Goal: Task Accomplishment & Management: Use online tool/utility

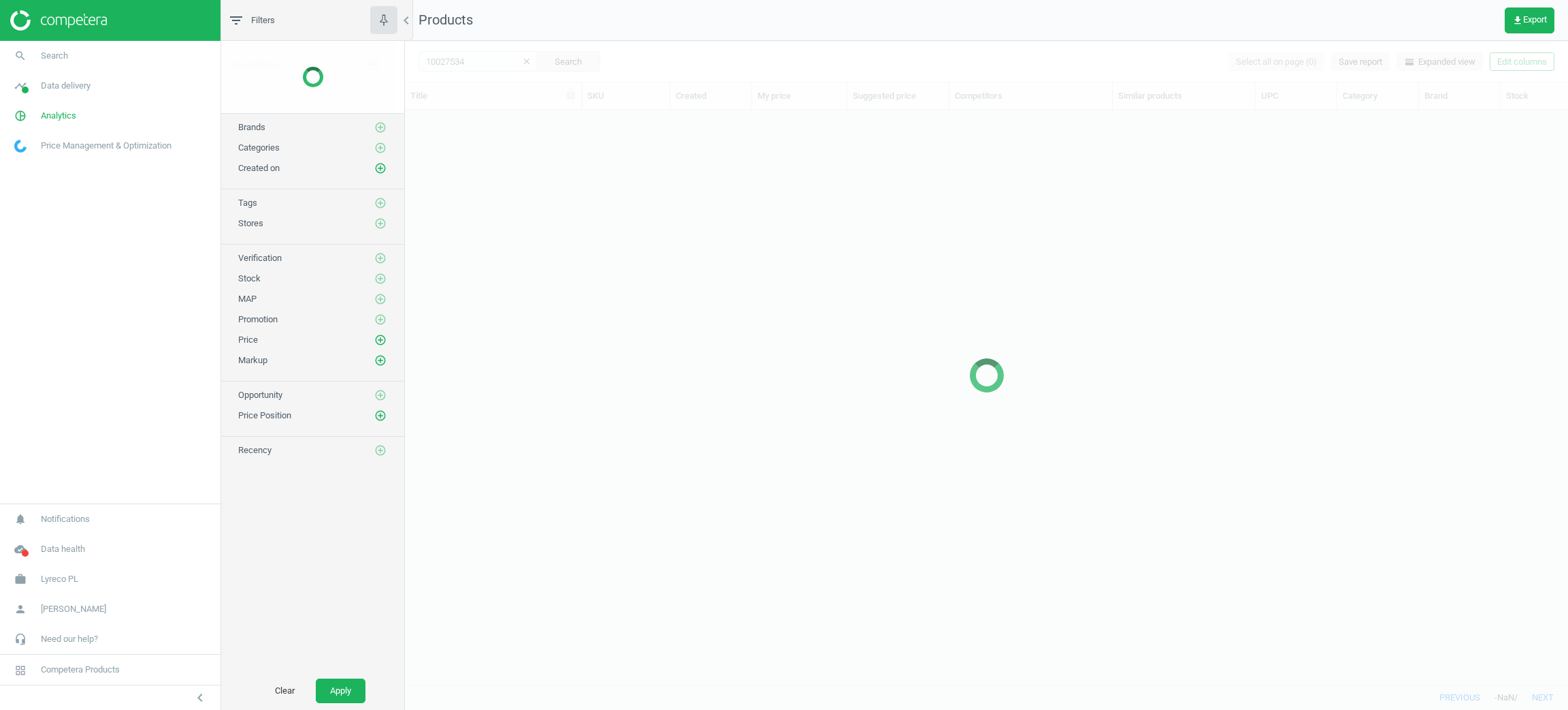
scroll to position [542, 1147]
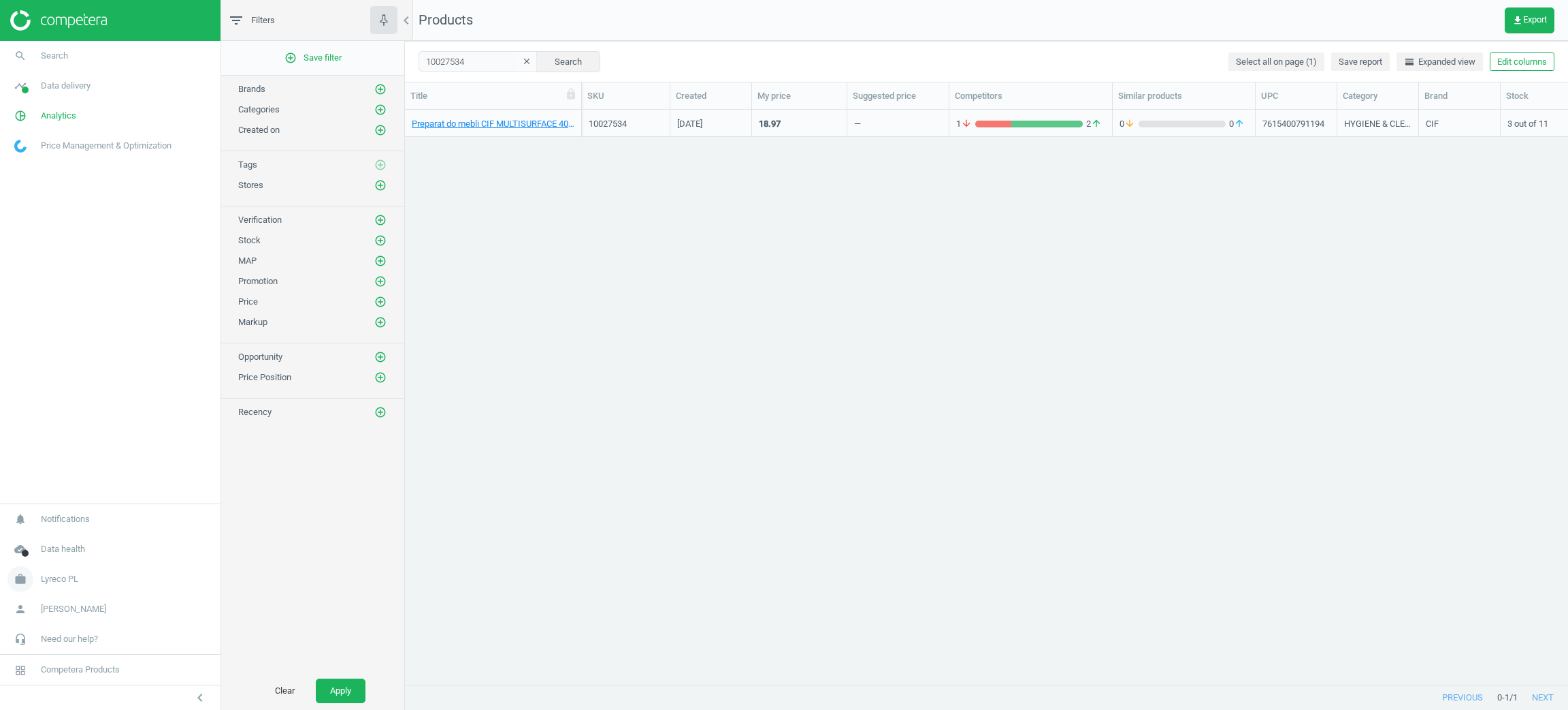
click at [58, 575] on span "Lyreco PL" at bounding box center [59, 579] width 37 height 12
click at [50, 535] on span "Switch campaign" at bounding box center [45, 539] width 61 height 11
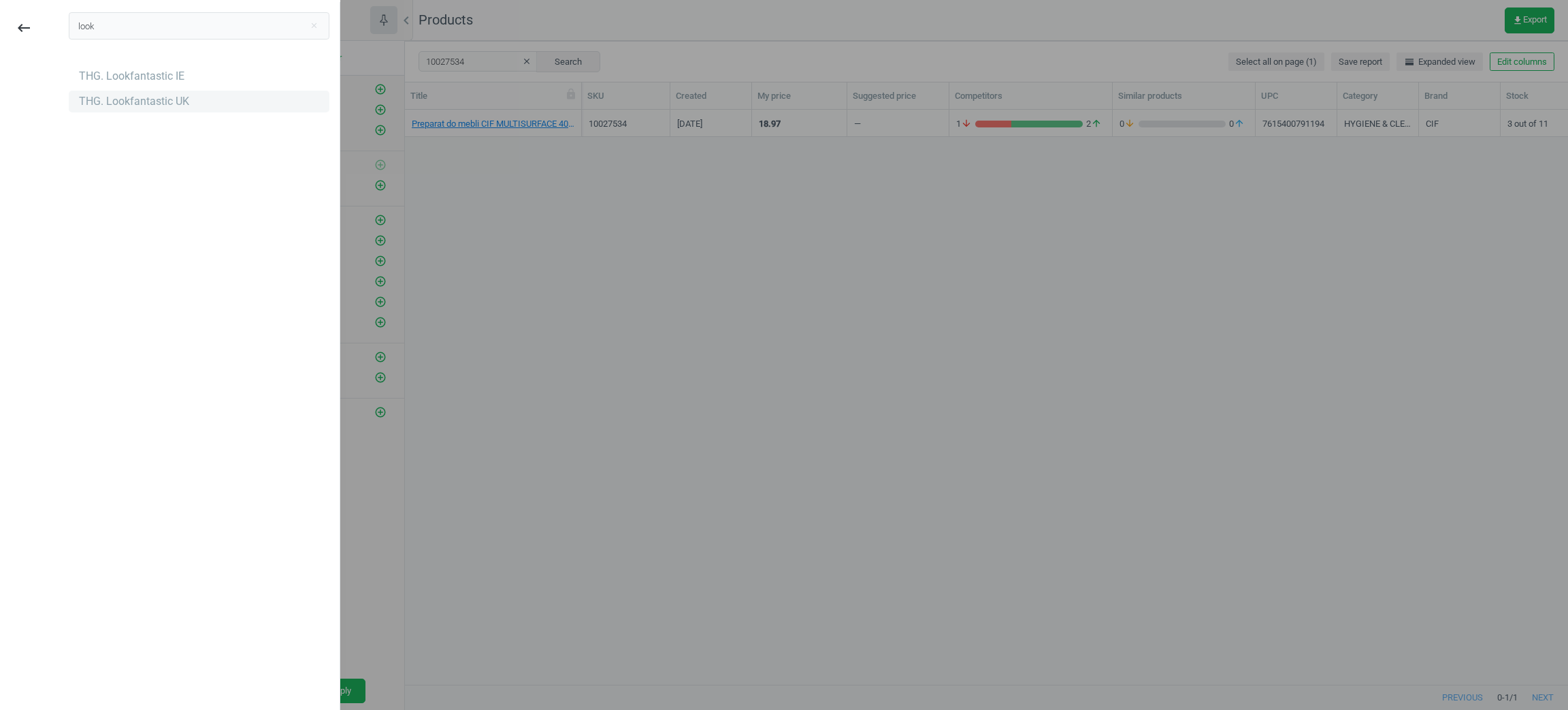
type input "look"
click at [131, 94] on div "THG. Lookfantastic UK" at bounding box center [134, 101] width 110 height 15
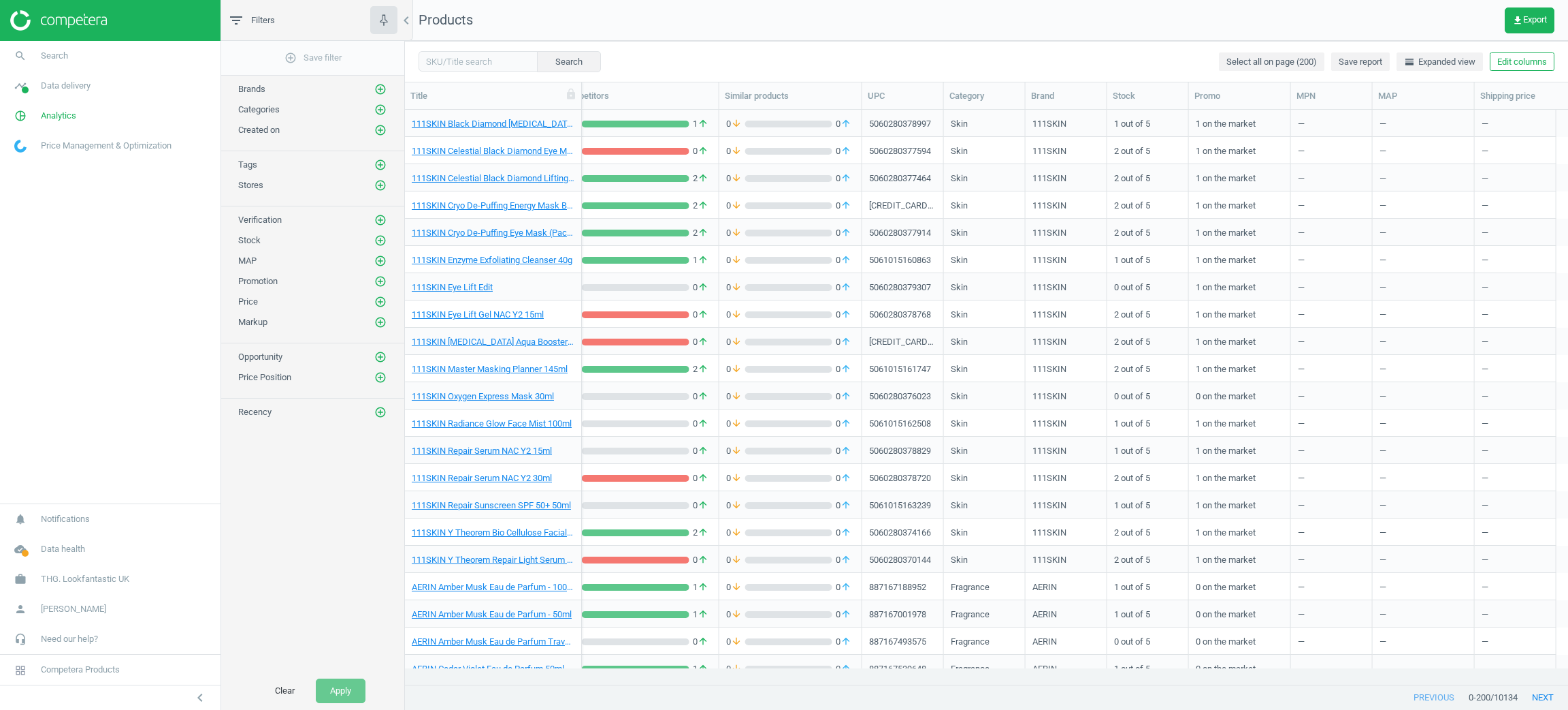
scroll to position [0, 393]
click at [1531, 59] on button "Edit columns" at bounding box center [1522, 62] width 65 height 19
click at [1423, 305] on div "Custom fields" at bounding box center [1418, 311] width 55 height 12
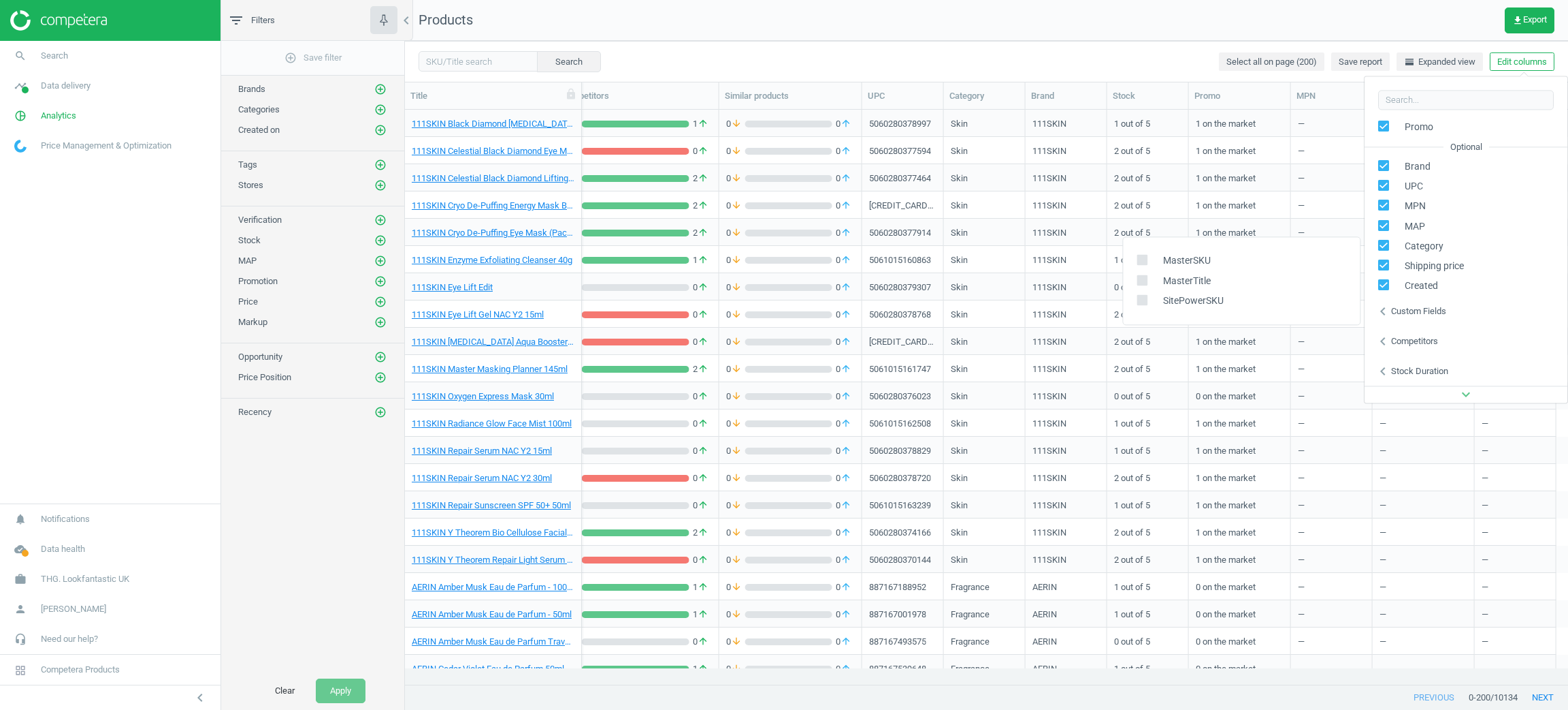
click at [1198, 303] on span "SitePowerSKU" at bounding box center [1190, 300] width 68 height 13
click at [1143, 301] on input "checkbox" at bounding box center [1141, 300] width 9 height 9
checkbox input "true"
click at [1140, 53] on div "Search Select all on page (200) Save report horizontal_split Expanded view Edit…" at bounding box center [987, 61] width 1163 height 41
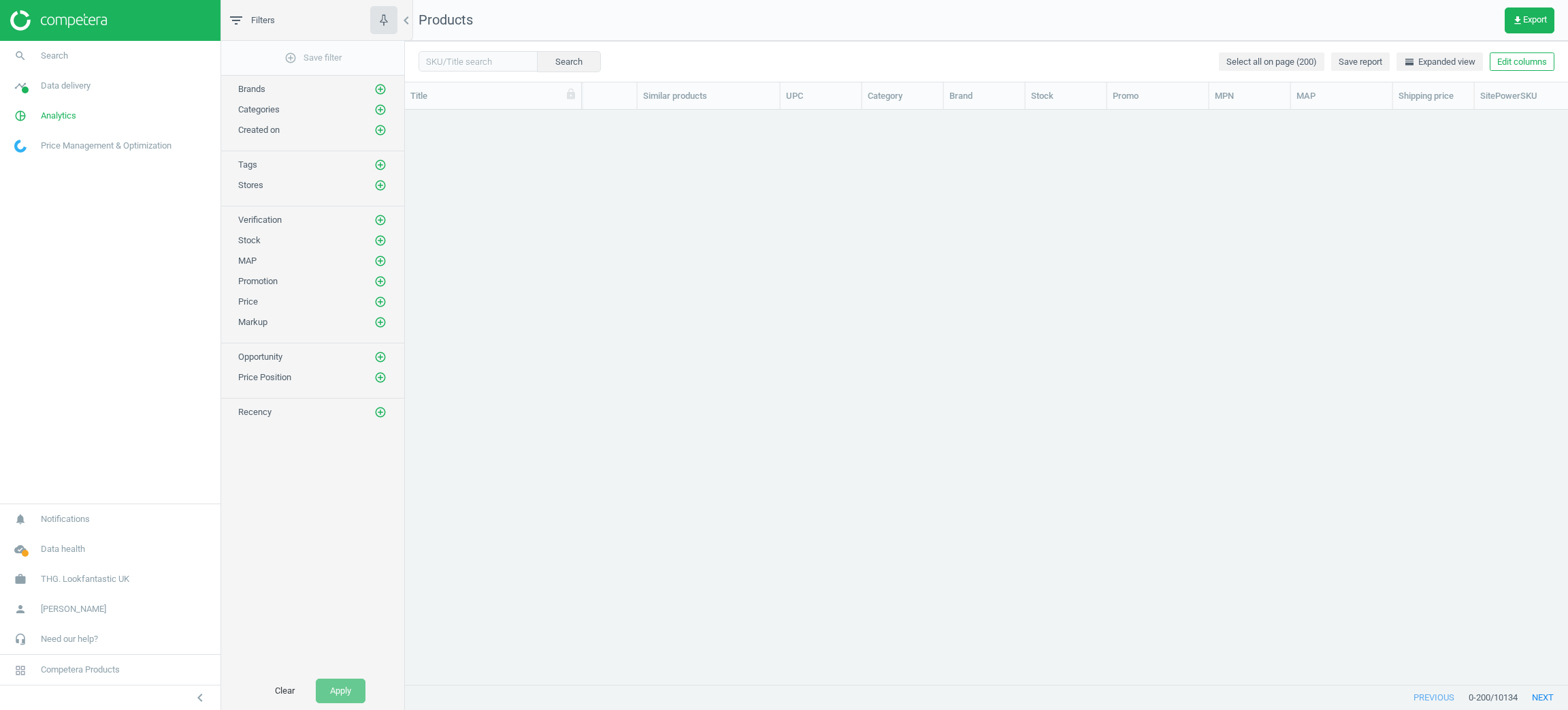
scroll to position [0, 0]
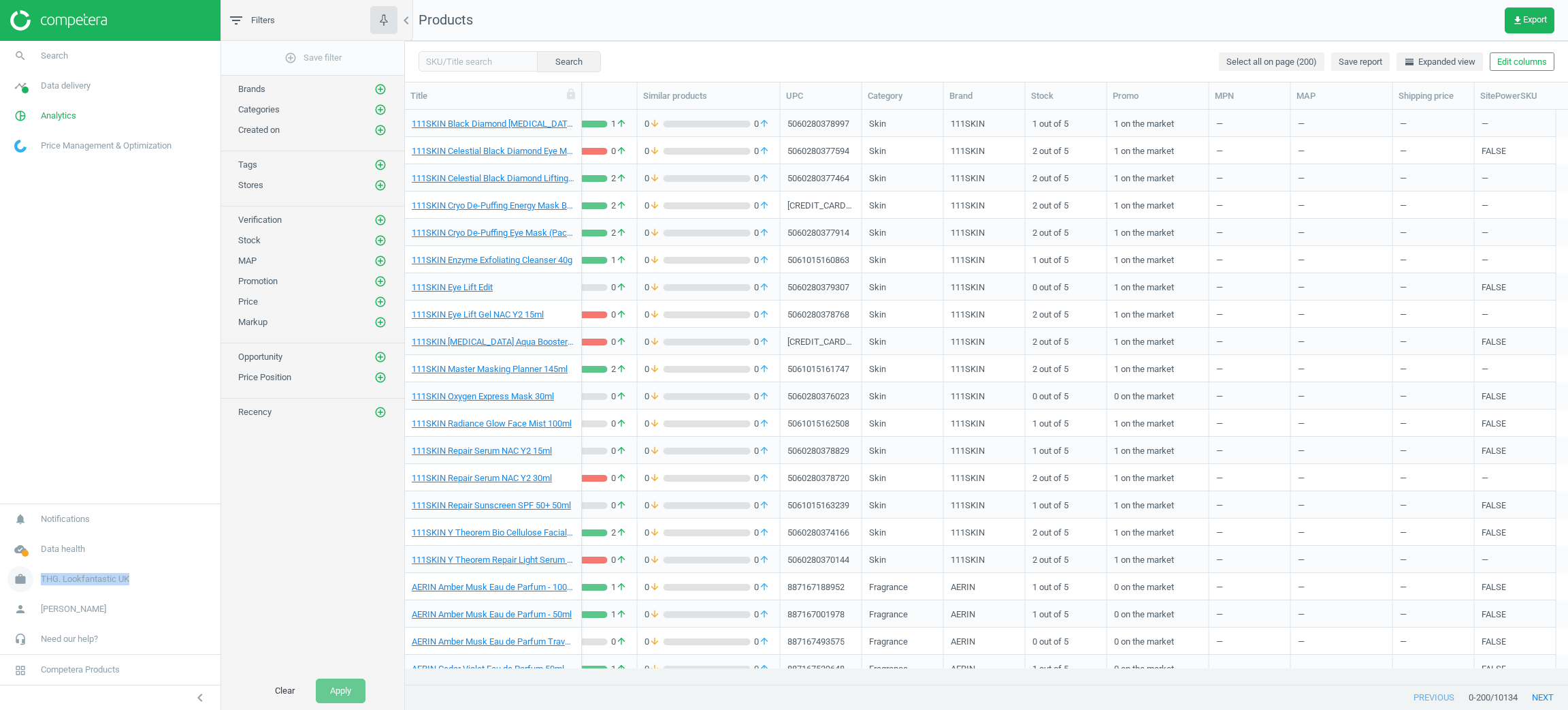
copy link "THG. Lookfantastic UK"
drag, startPoint x: 147, startPoint y: 571, endPoint x: 40, endPoint y: 579, distance: 107.3
click at [40, 579] on link "work THG. Lookfantastic UK" at bounding box center [110, 579] width 221 height 30
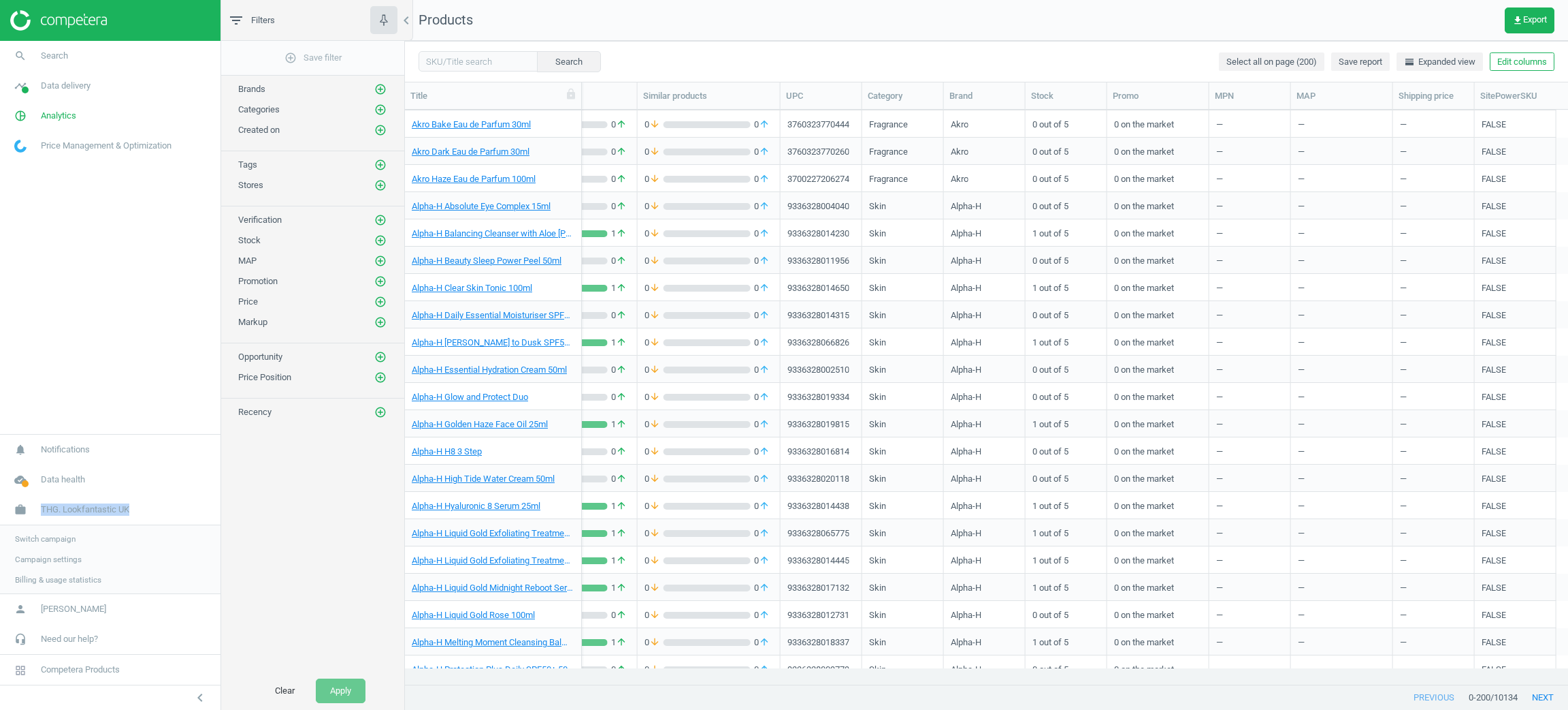
scroll to position [4495, 0]
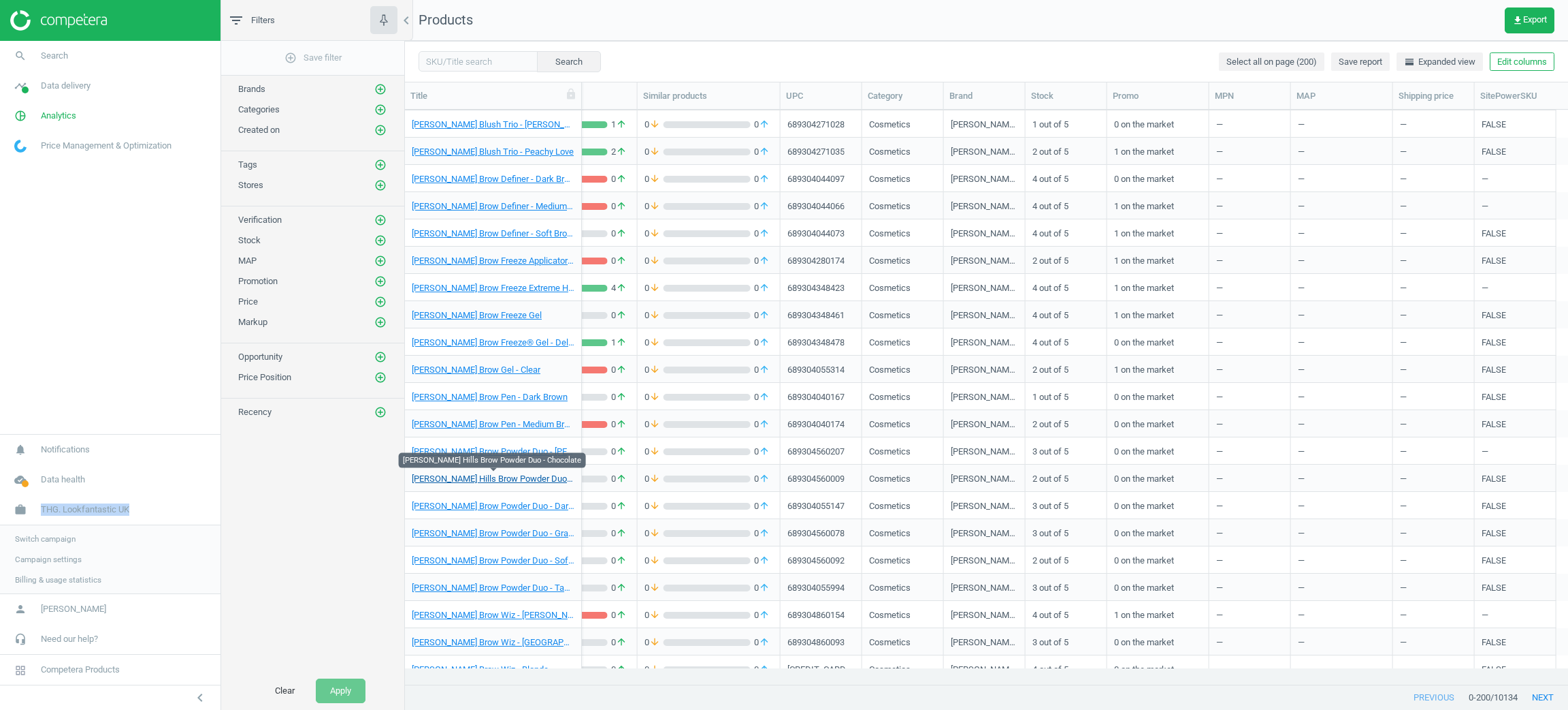
click at [542, 473] on link "Anastasia Beverly Hills Brow Powder Duo - Chocolate" at bounding box center [493, 478] width 162 height 12
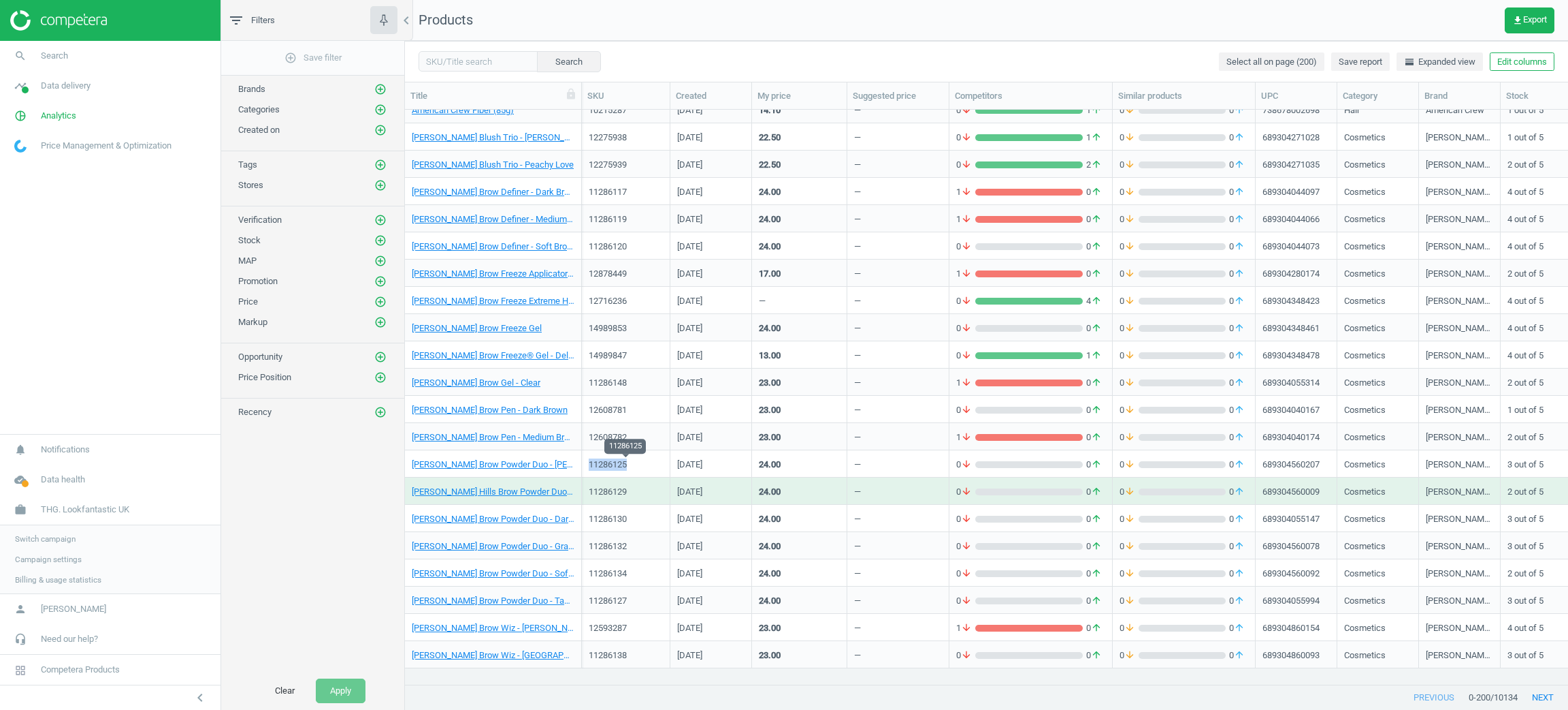
drag, startPoint x: 651, startPoint y: 461, endPoint x: 590, endPoint y: 462, distance: 61.0
click at [590, 462] on div "11286125" at bounding box center [625, 464] width 74 height 12
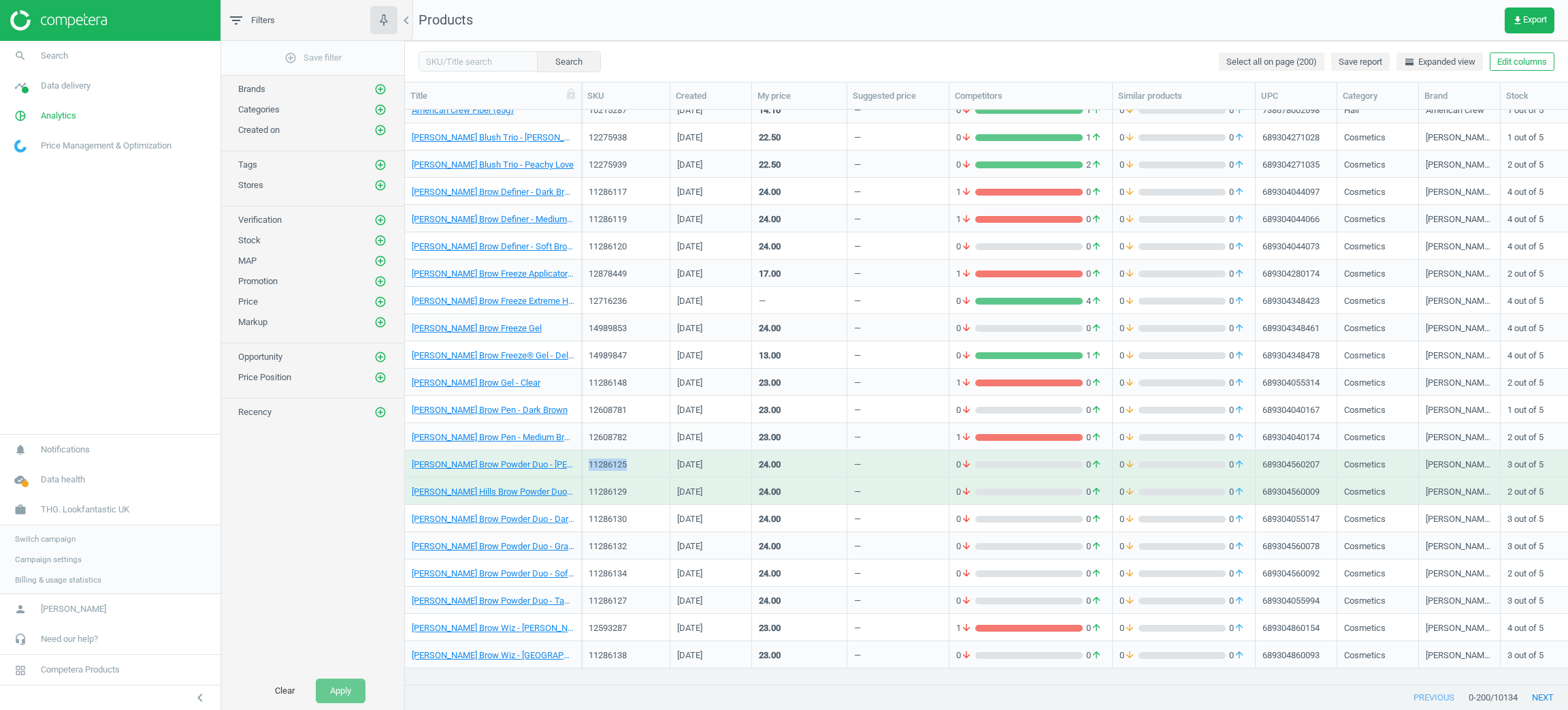
copy div "11286125"
click at [653, 459] on div "11286125" at bounding box center [625, 464] width 74 height 12
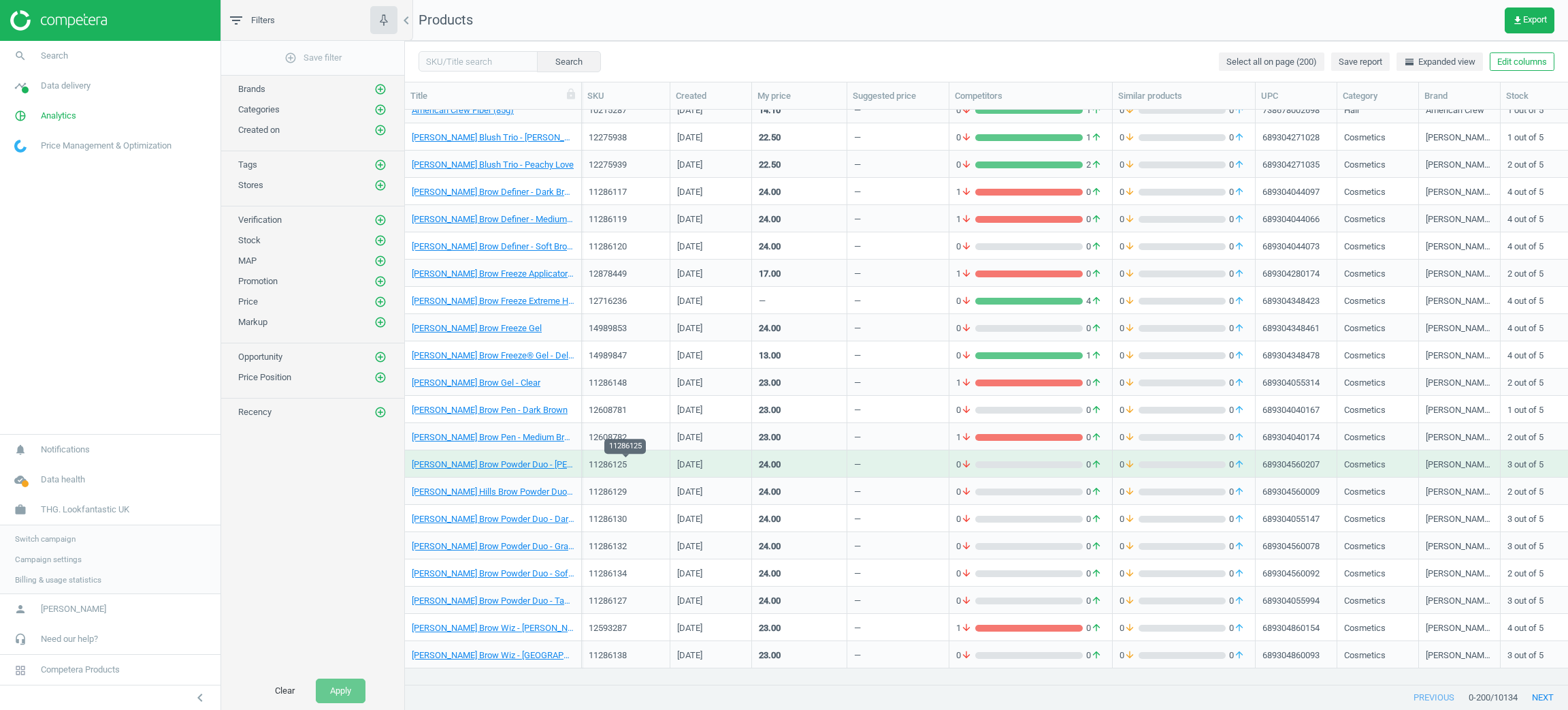
click at [653, 459] on div "11286125" at bounding box center [625, 464] width 74 height 12
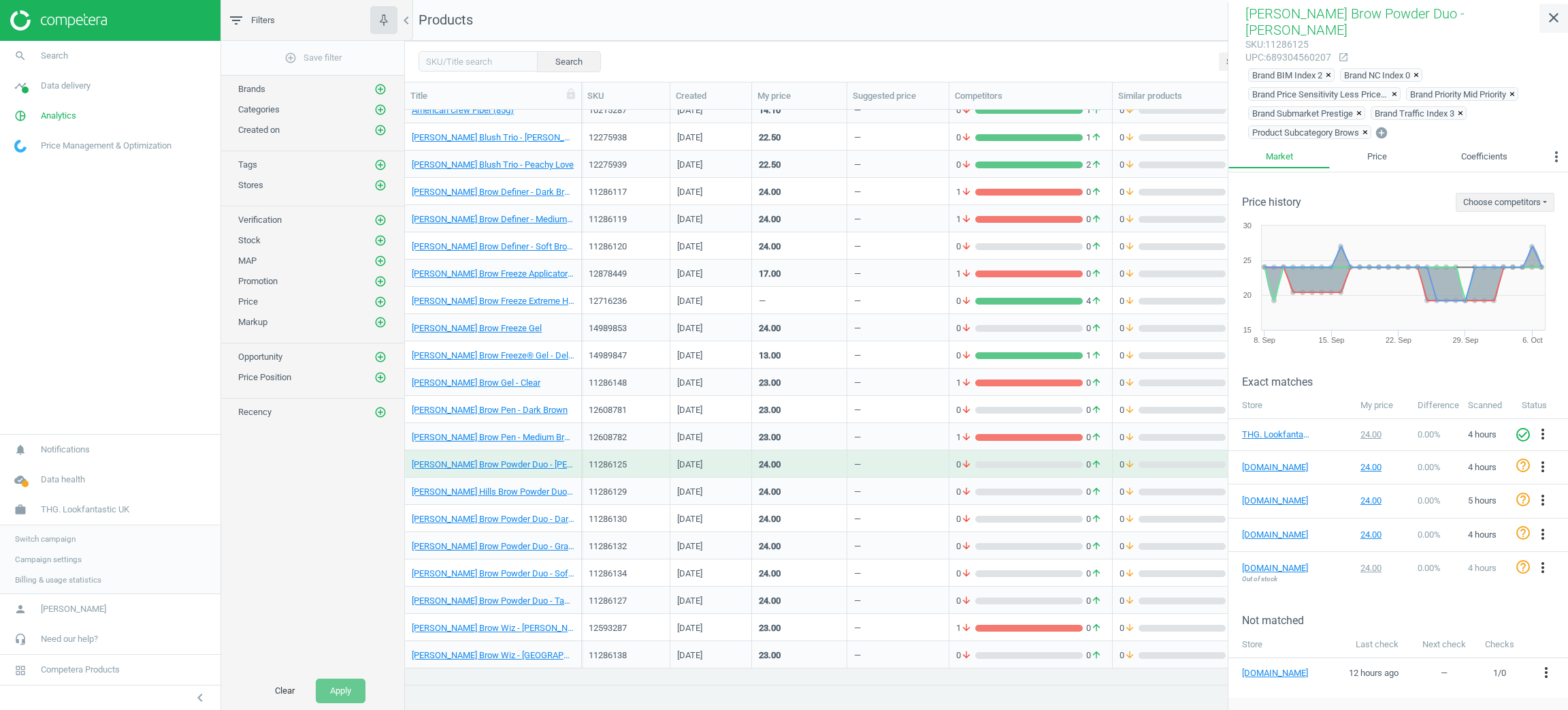
click at [1550, 15] on icon "close" at bounding box center [1554, 18] width 17 height 17
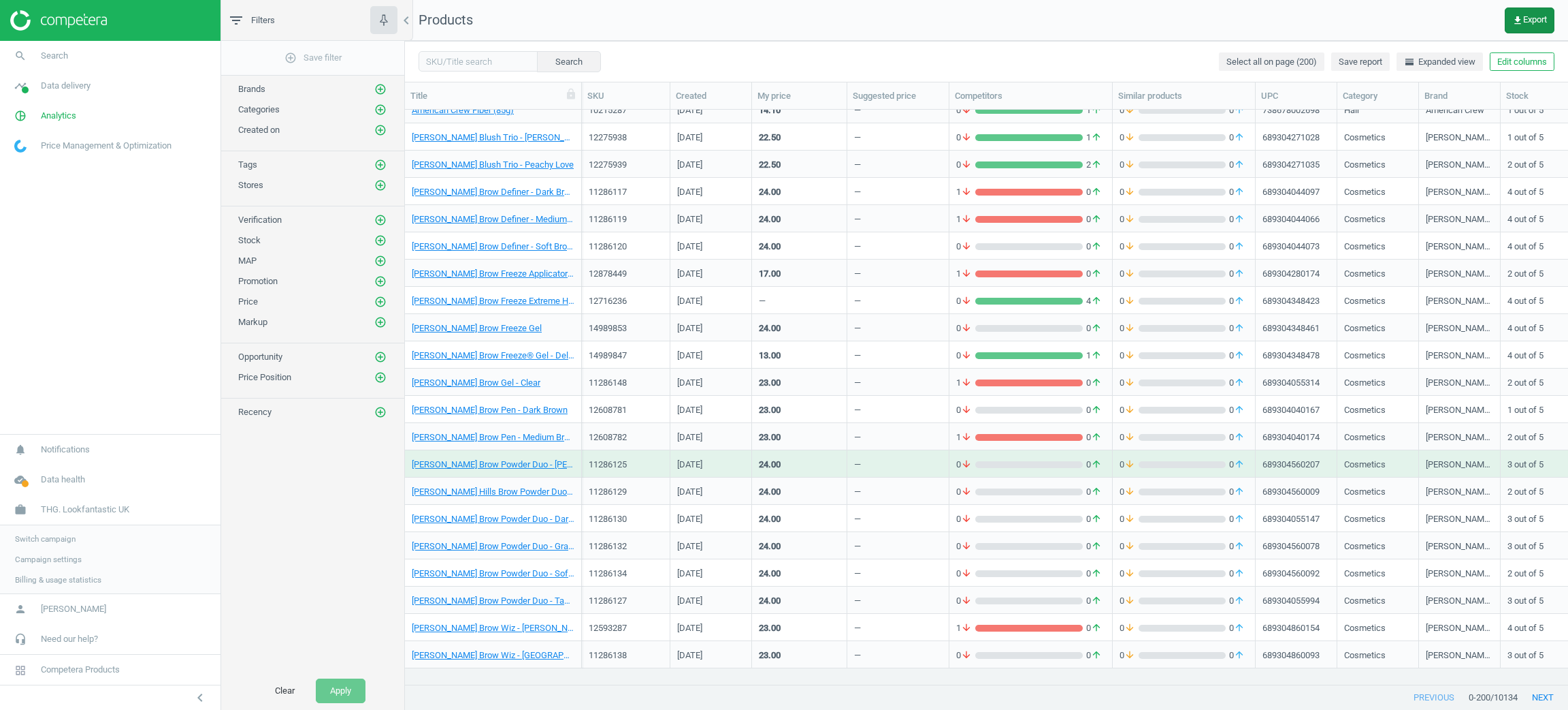
click at [1521, 17] on span "get_app Export" at bounding box center [1530, 21] width 35 height 11
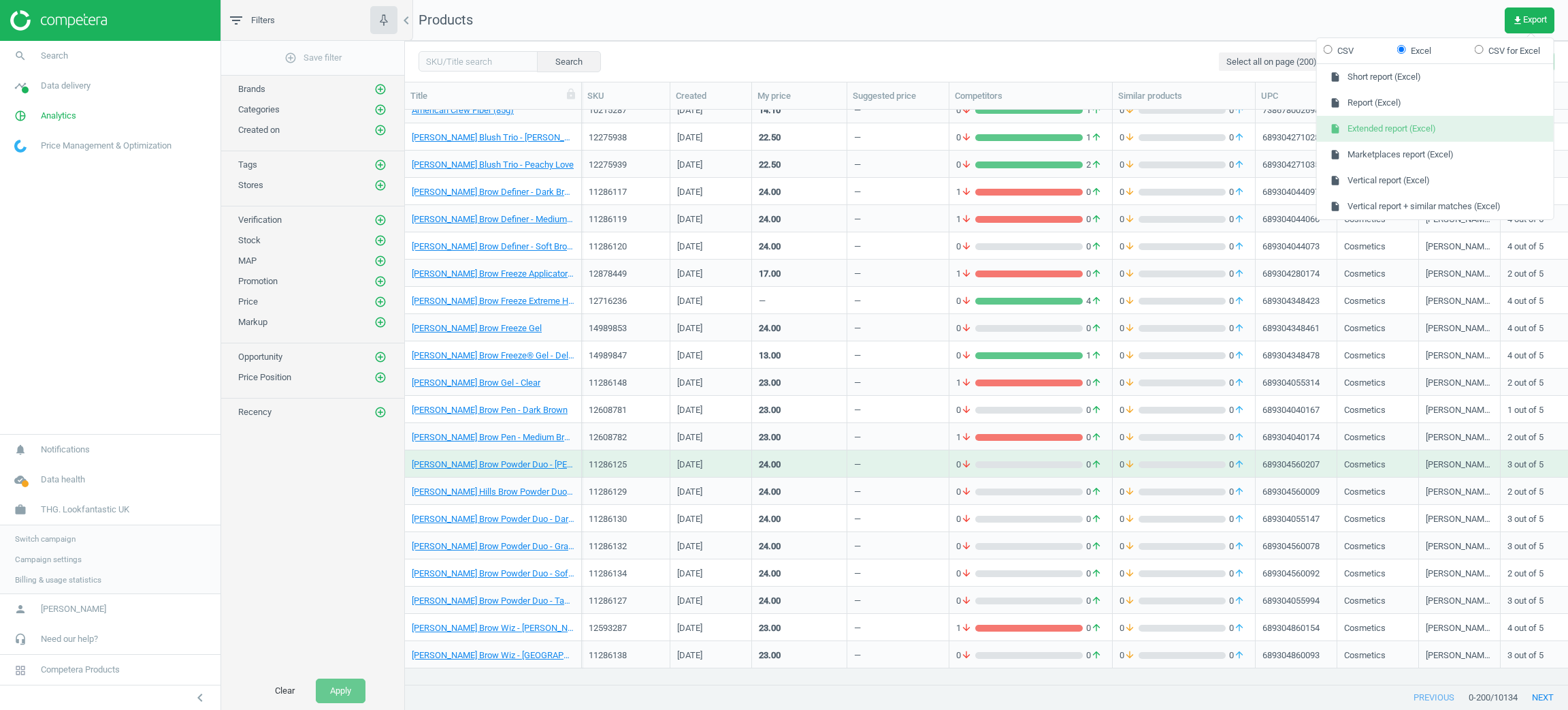
click at [1369, 132] on button "insert_drive_file Extended report (Excel)" at bounding box center [1435, 128] width 237 height 25
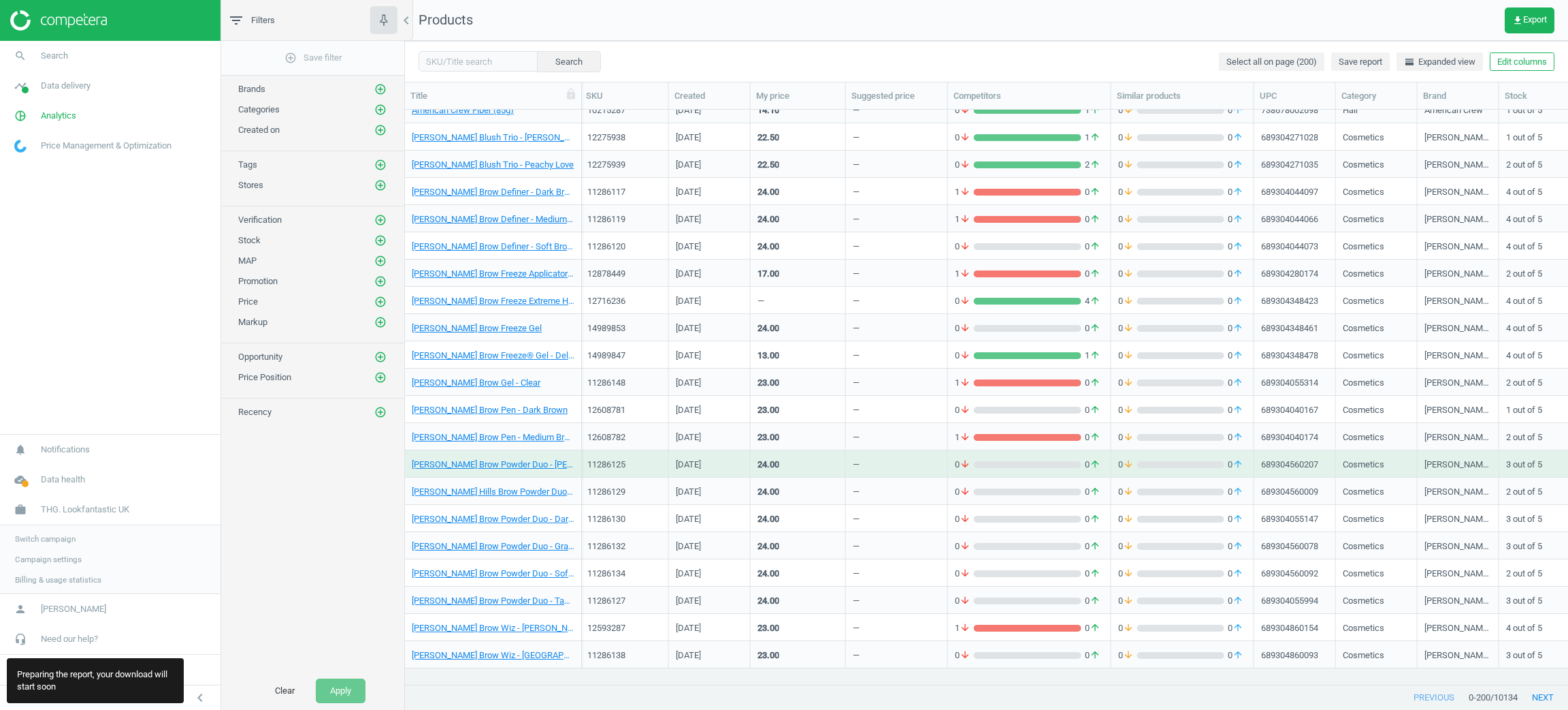
scroll to position [0, 475]
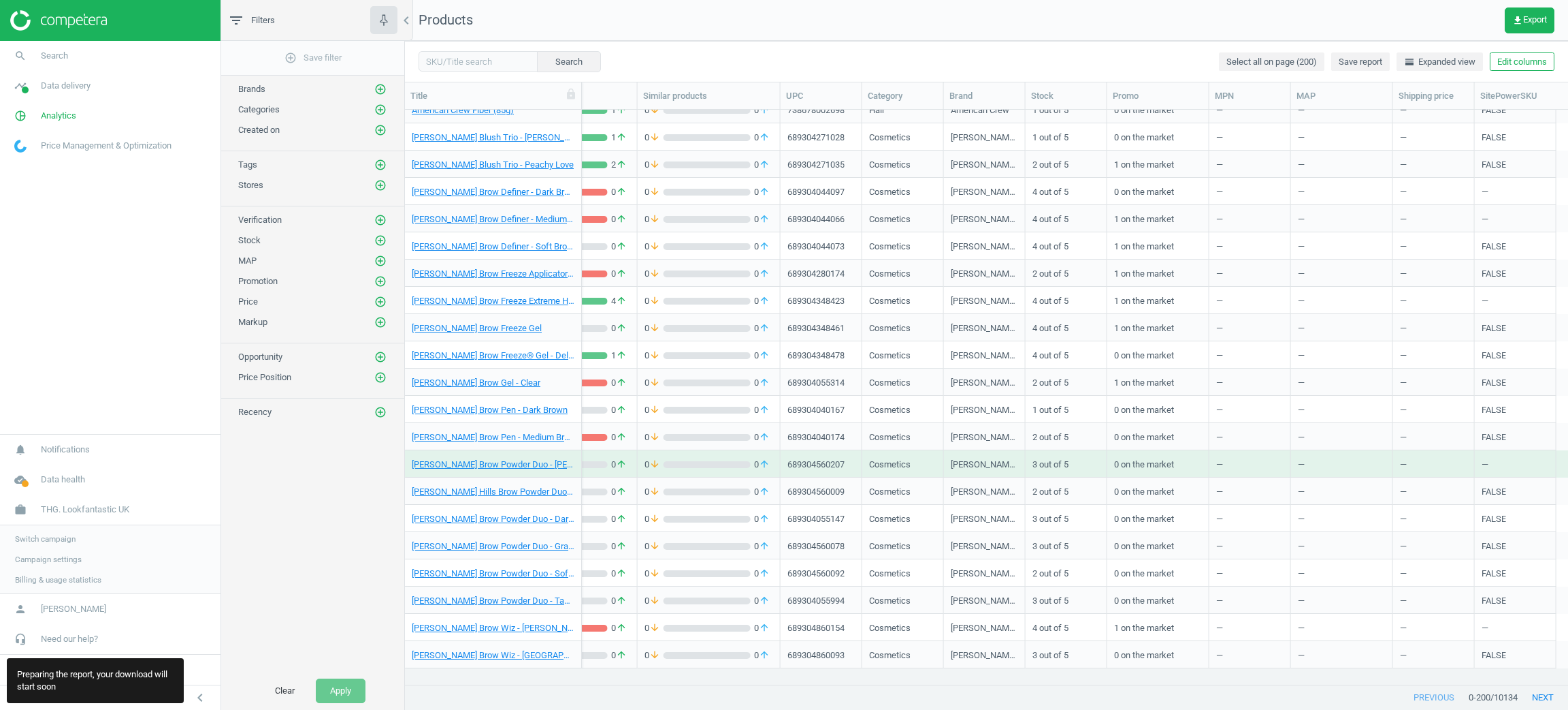
click at [1518, 199] on div "—" at bounding box center [1515, 191] width 68 height 24
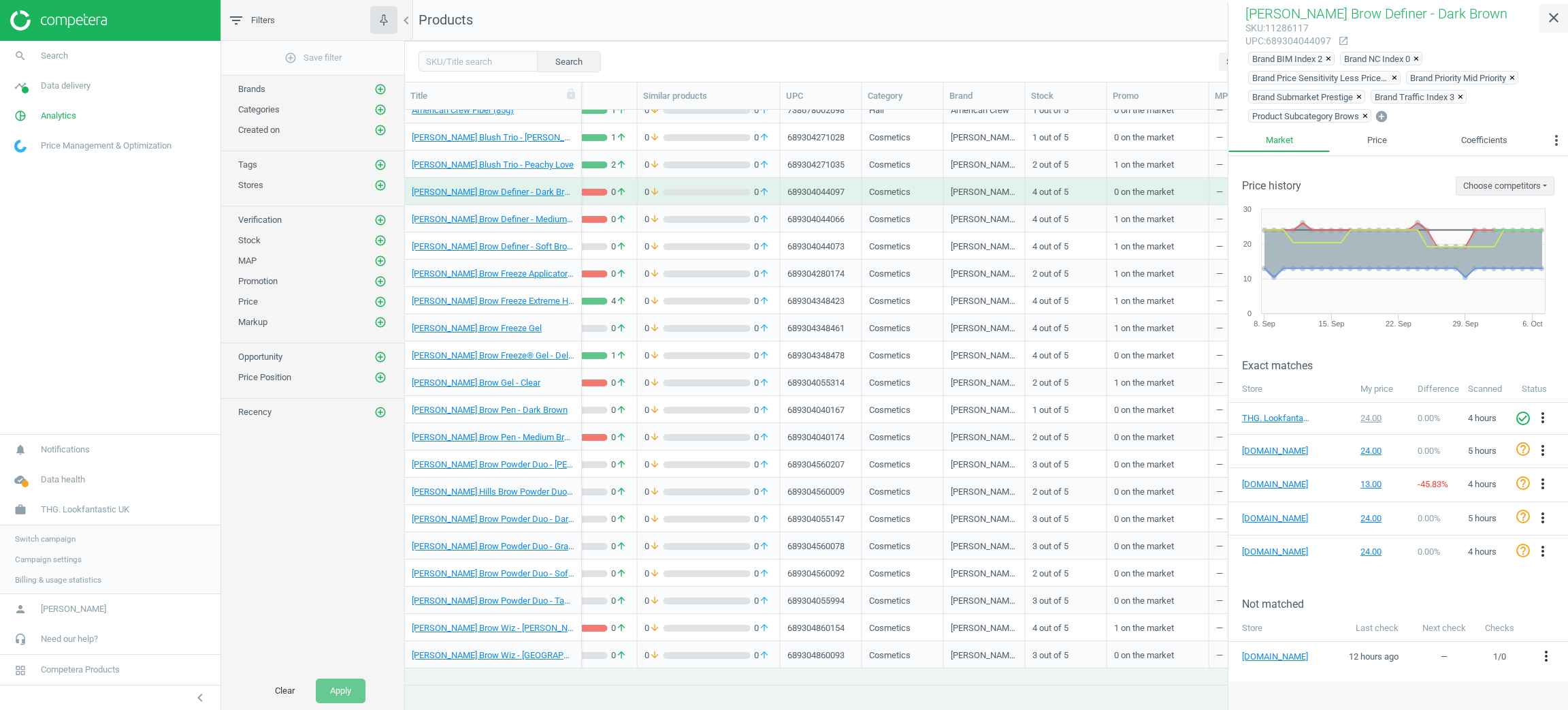
click at [1554, 28] on link "close" at bounding box center [1554, 18] width 29 height 29
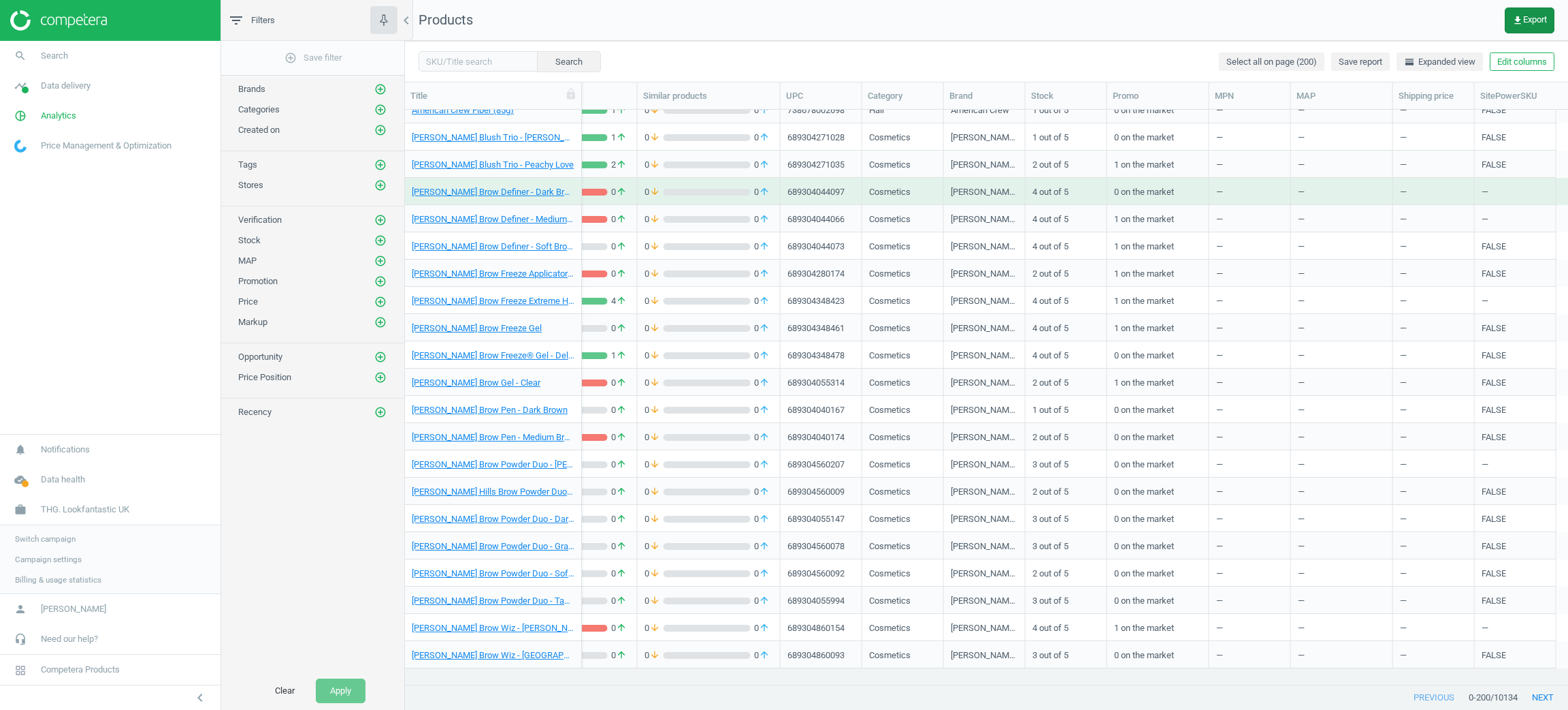
click at [1530, 20] on span "get_app Export" at bounding box center [1530, 21] width 35 height 11
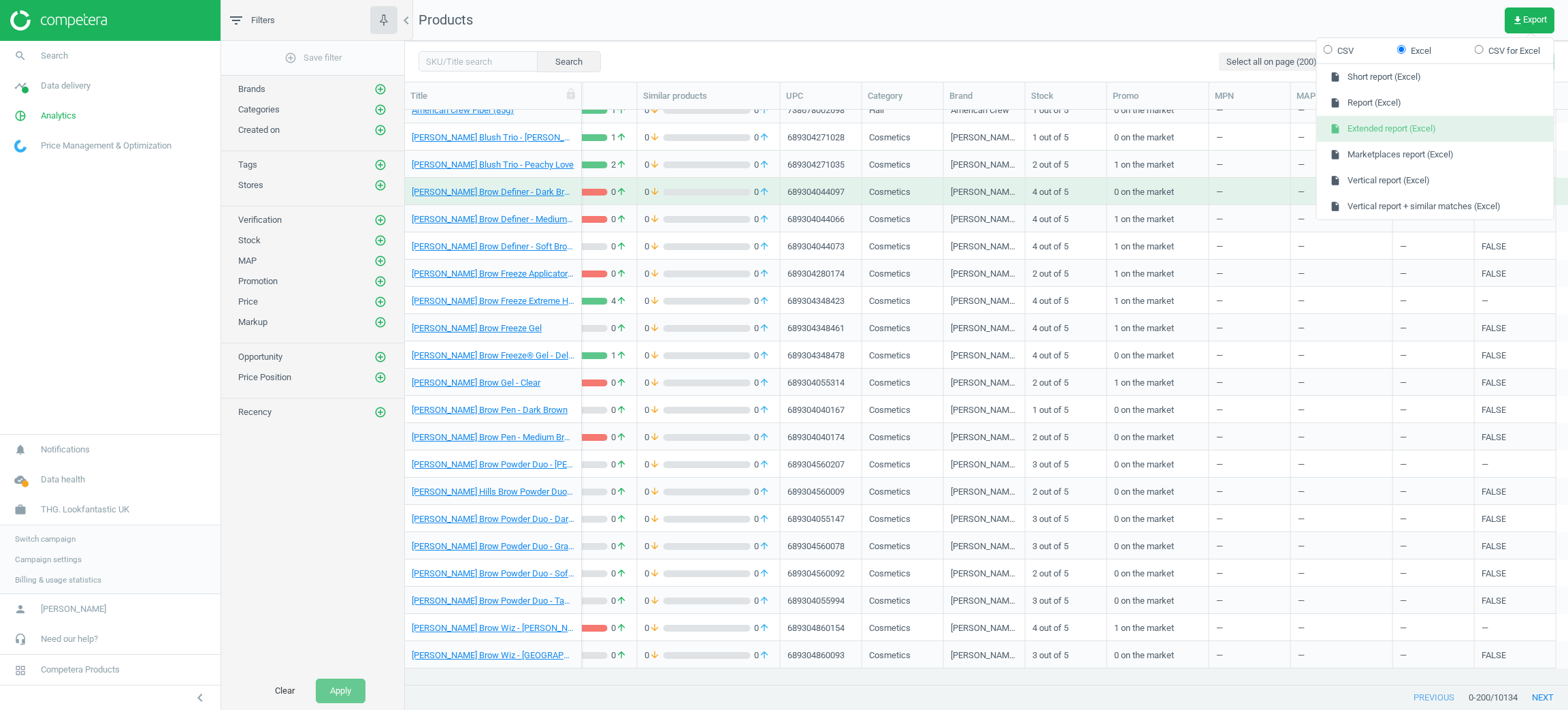
click at [1433, 127] on button "insert_drive_file Extended report (Excel)" at bounding box center [1435, 128] width 237 height 25
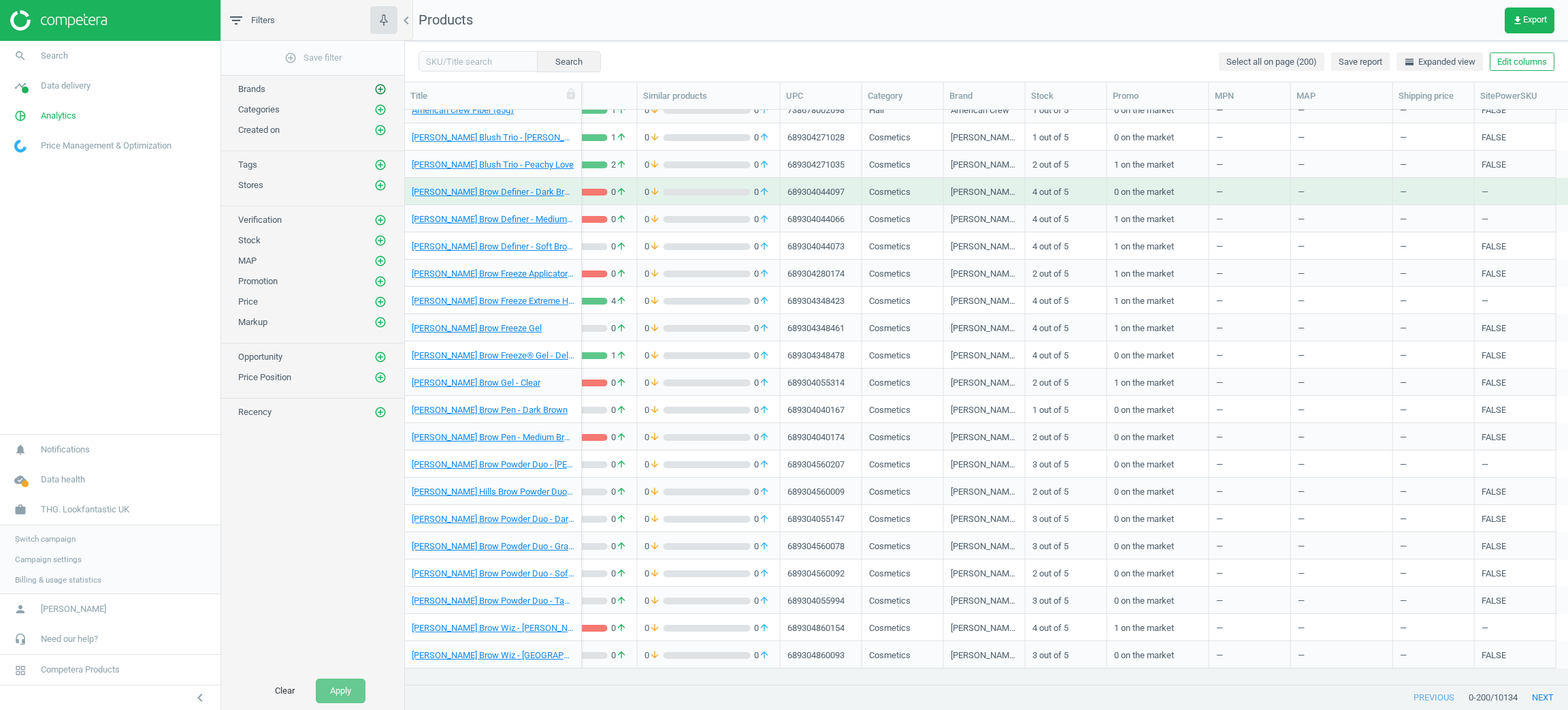
click at [377, 89] on icon "add_circle_outline" at bounding box center [380, 88] width 12 height 12
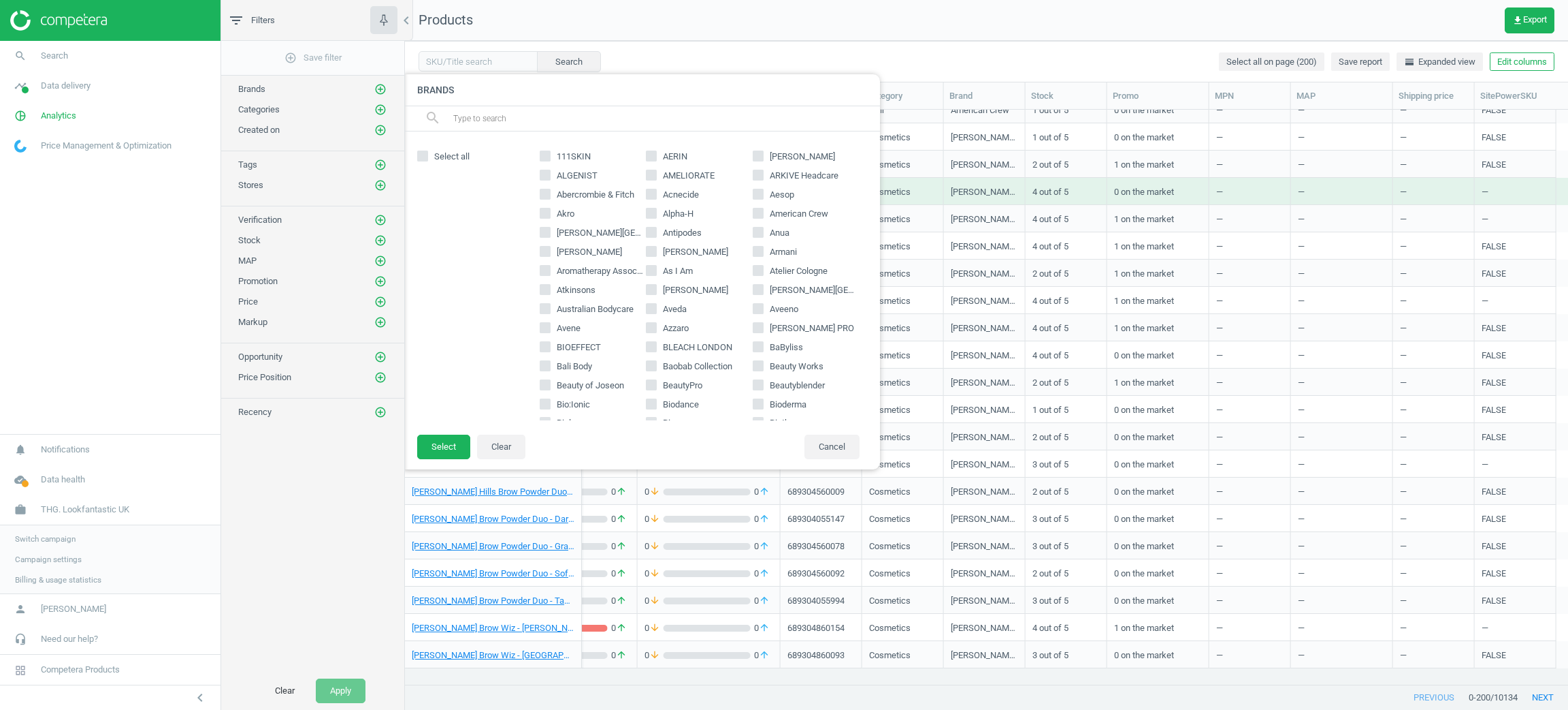
click at [538, 171] on div "111SKIN AERIN AERY ALGENIST AMELIORATE ARKIVE Headcare Abercrombie & Fitch Acne…" at bounding box center [699, 282] width 334 height 274
click at [546, 189] on icon at bounding box center [545, 194] width 11 height 11
click at [546, 190] on input "Abercrombie & Fitch" at bounding box center [545, 194] width 9 height 9
checkbox input "true"
click at [552, 169] on div "111SKIN AERIN AERY ALGENIST AMELIORATE ARKIVE Headcare Abercrombie & Fitch Acne…" at bounding box center [699, 282] width 334 height 274
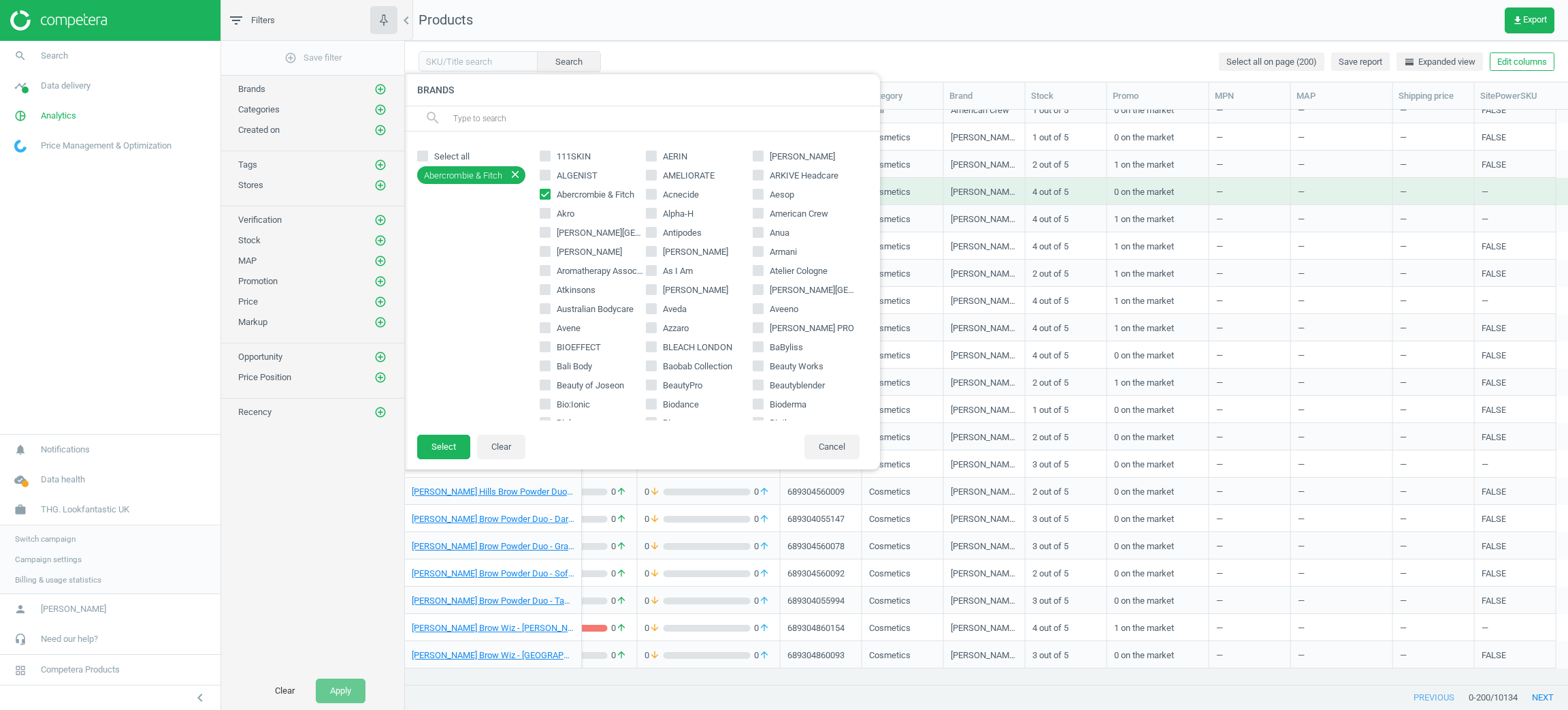
click at [544, 175] on input "ALGENIST" at bounding box center [545, 175] width 9 height 9
checkbox input "true"
click at [448, 443] on button "Select" at bounding box center [444, 446] width 53 height 25
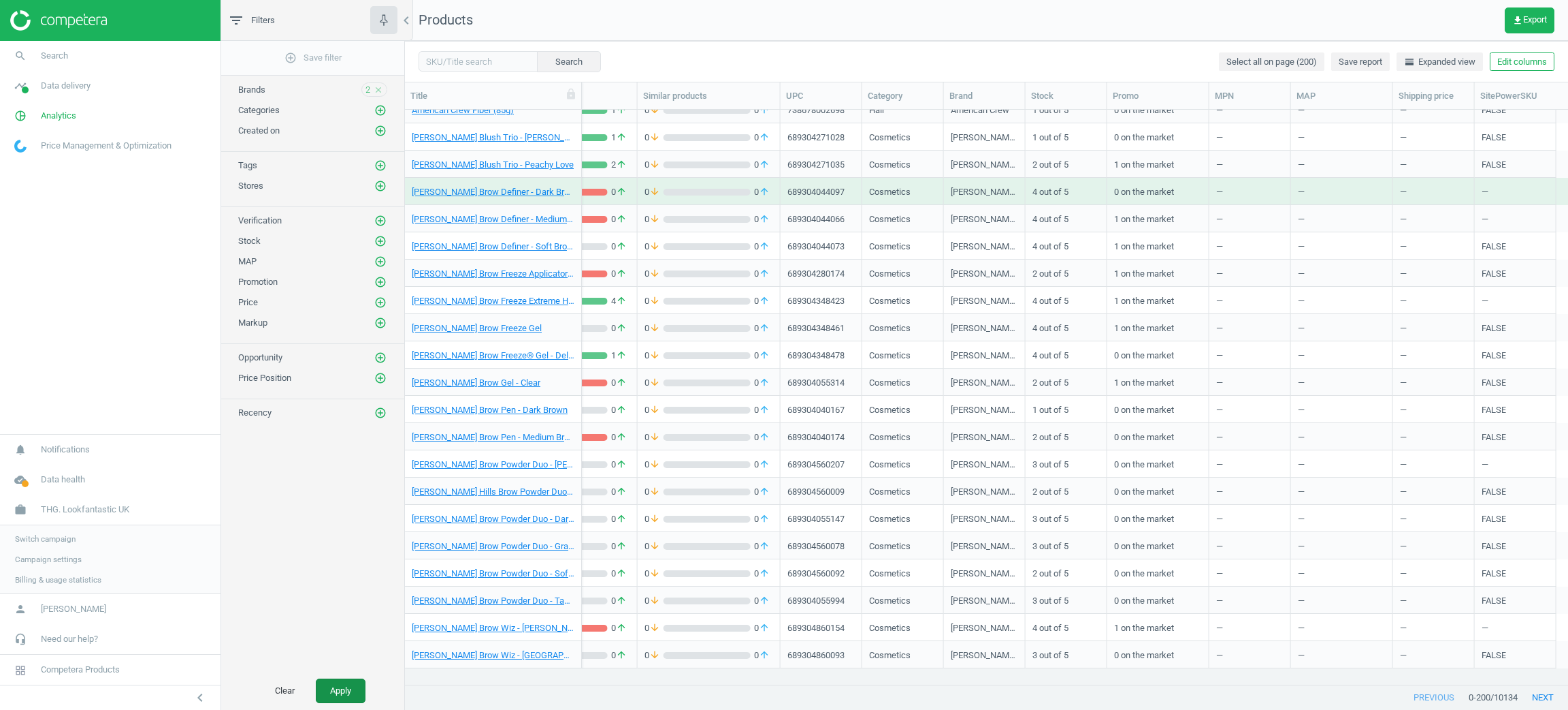
click at [349, 684] on button "Apply" at bounding box center [341, 690] width 49 height 25
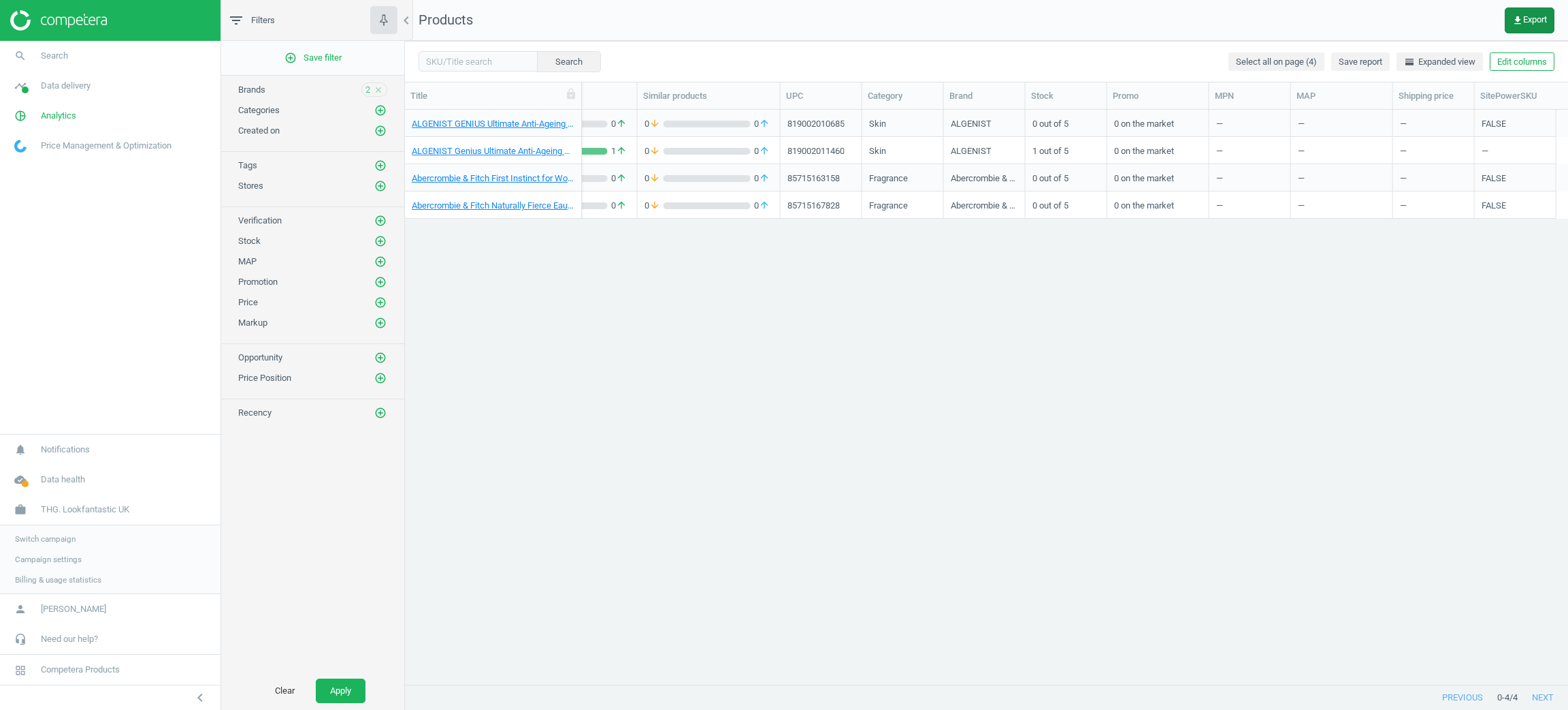
click at [1525, 19] on span "get_app Export" at bounding box center [1530, 21] width 35 height 11
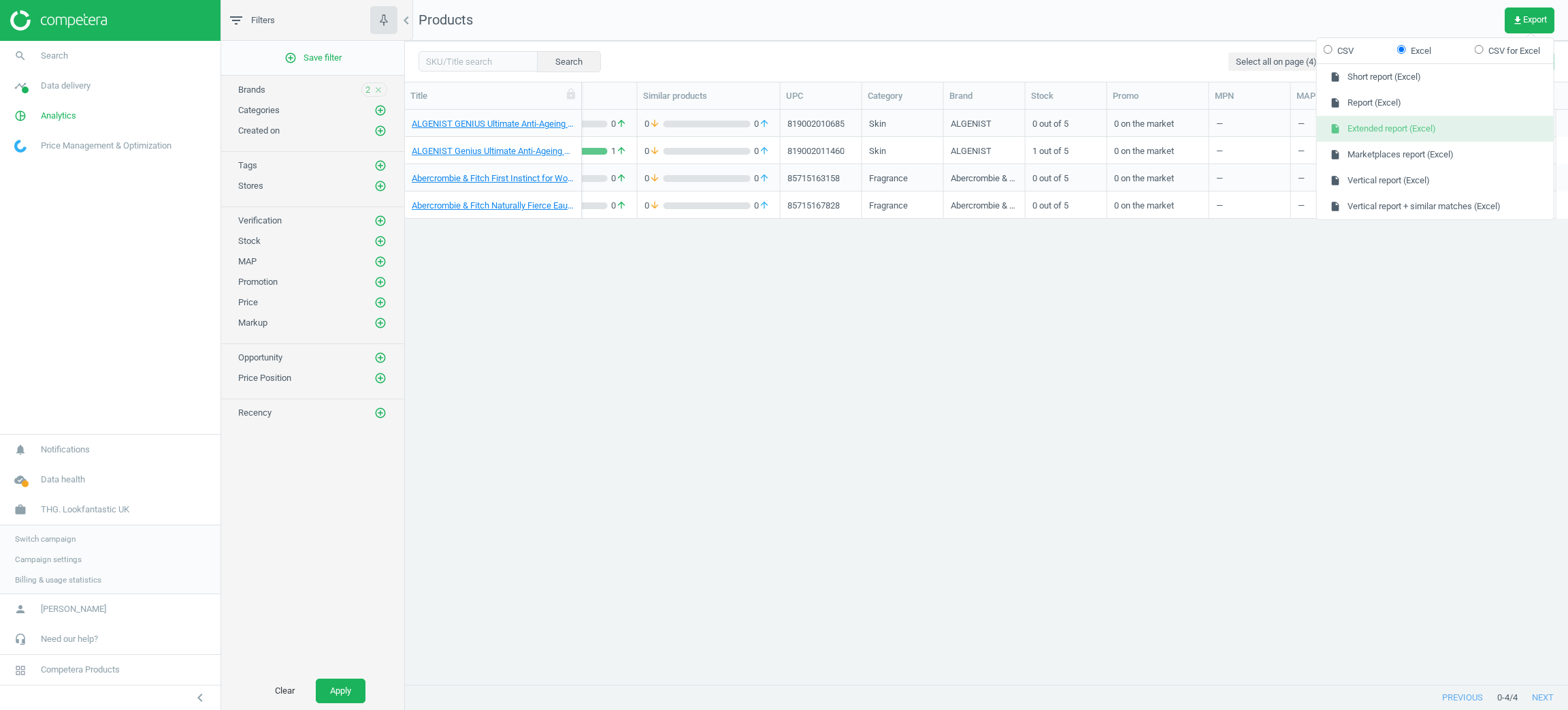
click at [1460, 129] on button "insert_drive_file Extended report (Excel)" at bounding box center [1435, 128] width 237 height 25
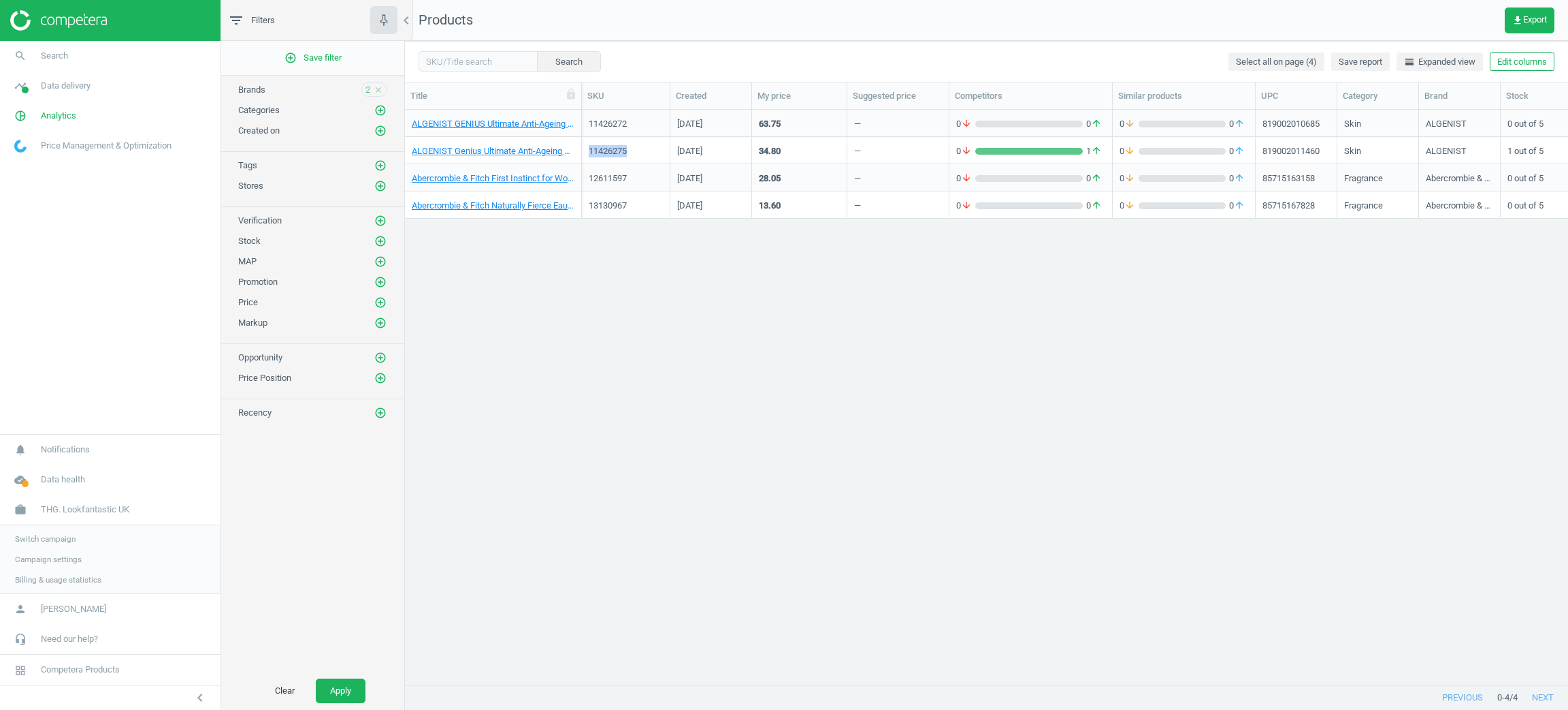
drag, startPoint x: 643, startPoint y: 149, endPoint x: 584, endPoint y: 152, distance: 59.1
click at [584, 152] on div "11426275" at bounding box center [626, 151] width 88 height 27
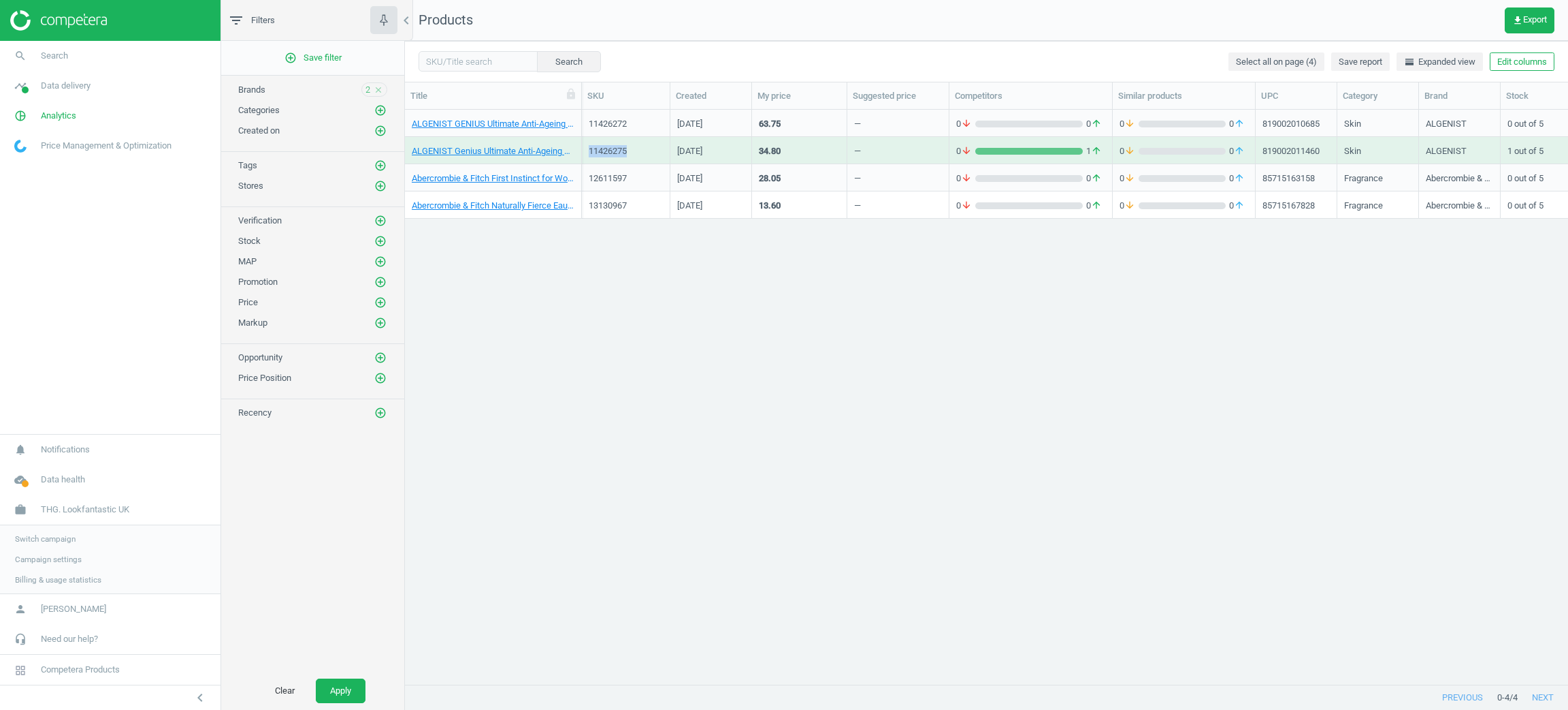
copy div "11426275"
click at [55, 537] on span "Switch campaign" at bounding box center [45, 539] width 61 height 11
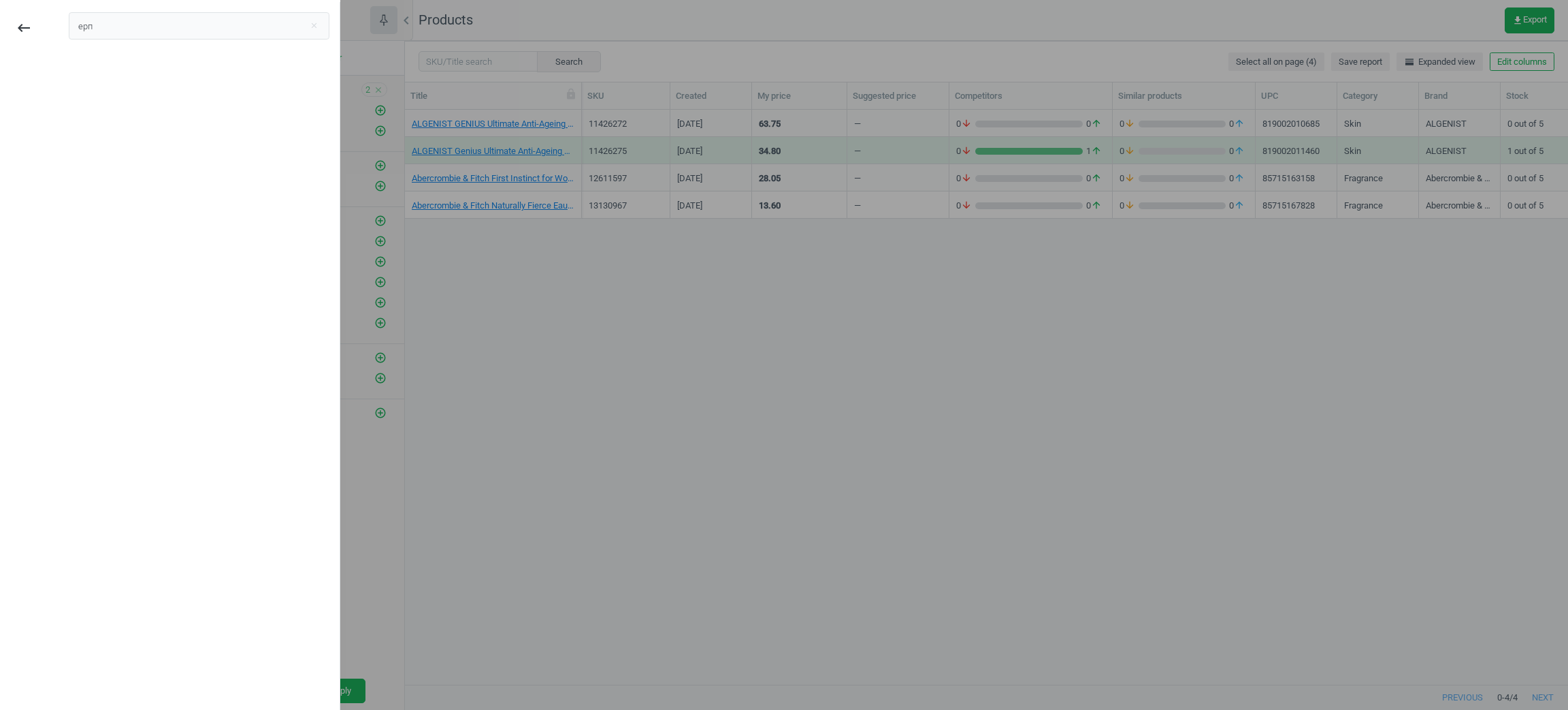
drag, startPoint x: 124, startPoint y: 24, endPoint x: 55, endPoint y: 22, distance: 69.0
click at [59, 22] on div "ерп close" at bounding box center [199, 30] width 281 height 57
type input "thg"
click at [134, 140] on div "THG. Lookfantastic IE" at bounding box center [131, 133] width 105 height 15
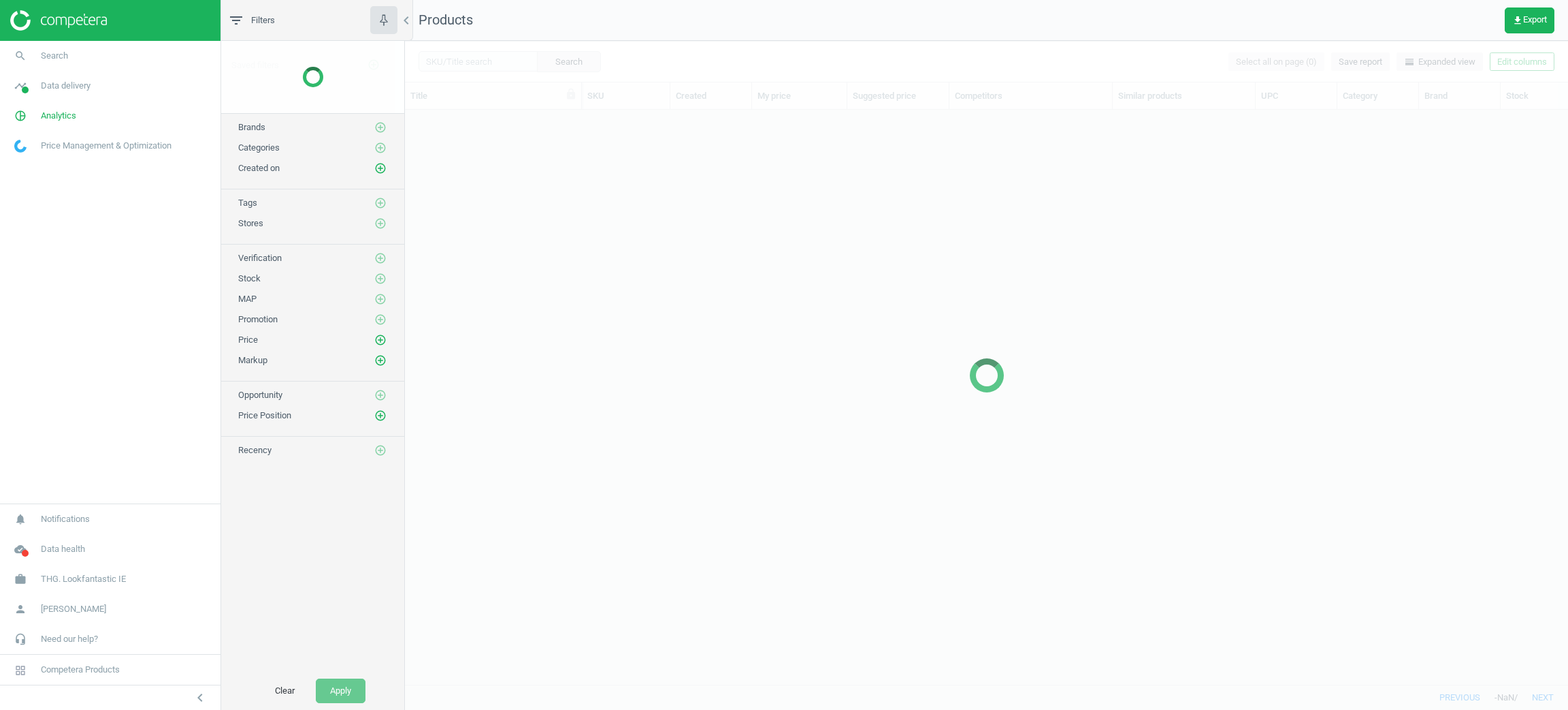
scroll to position [542, 1147]
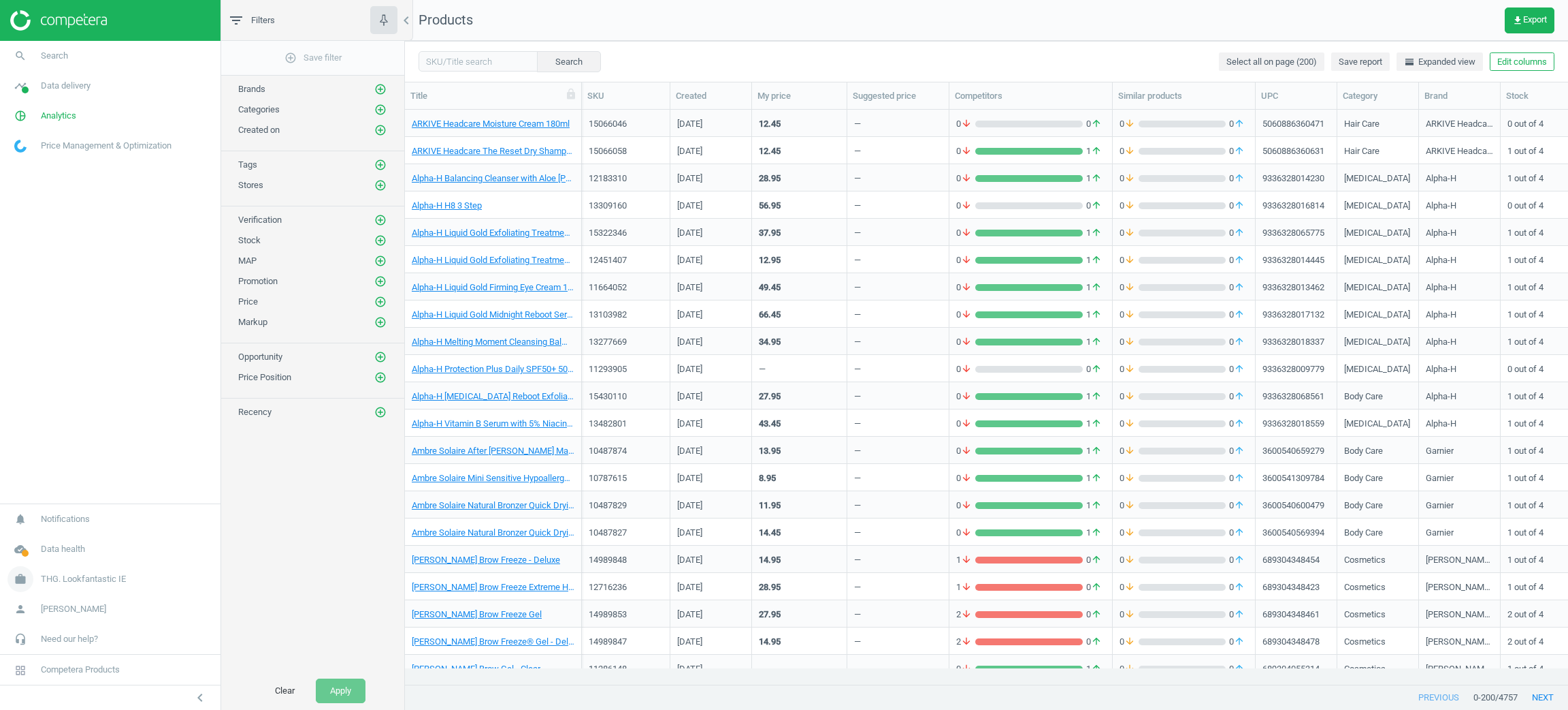
click at [52, 576] on span "THG. Lookfantastic IE" at bounding box center [83, 579] width 85 height 12
click at [47, 541] on span "Switch campaign" at bounding box center [45, 539] width 61 height 11
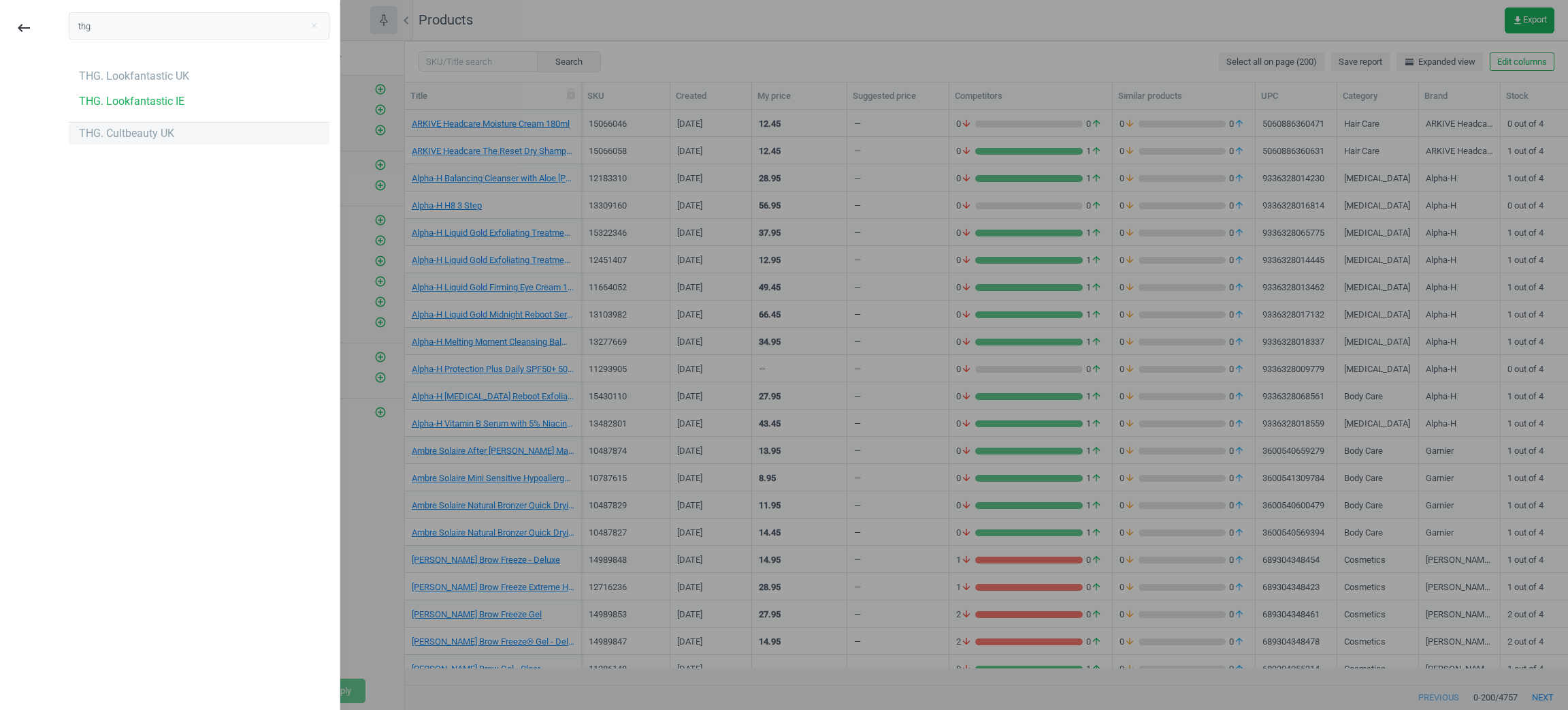
type input "thg"
click at [165, 139] on div "THG. Cultbeauty UK" at bounding box center [127, 133] width 96 height 15
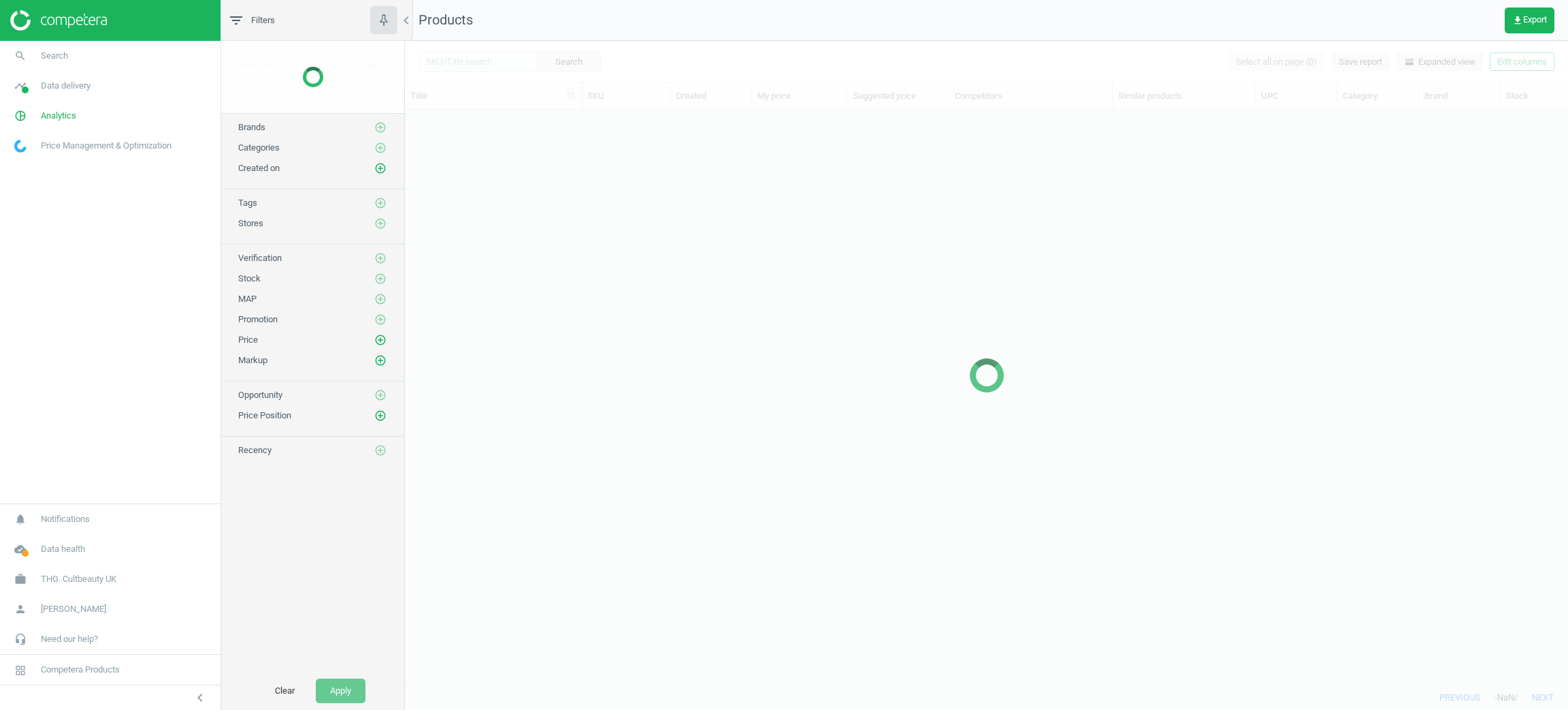
scroll to position [542, 1147]
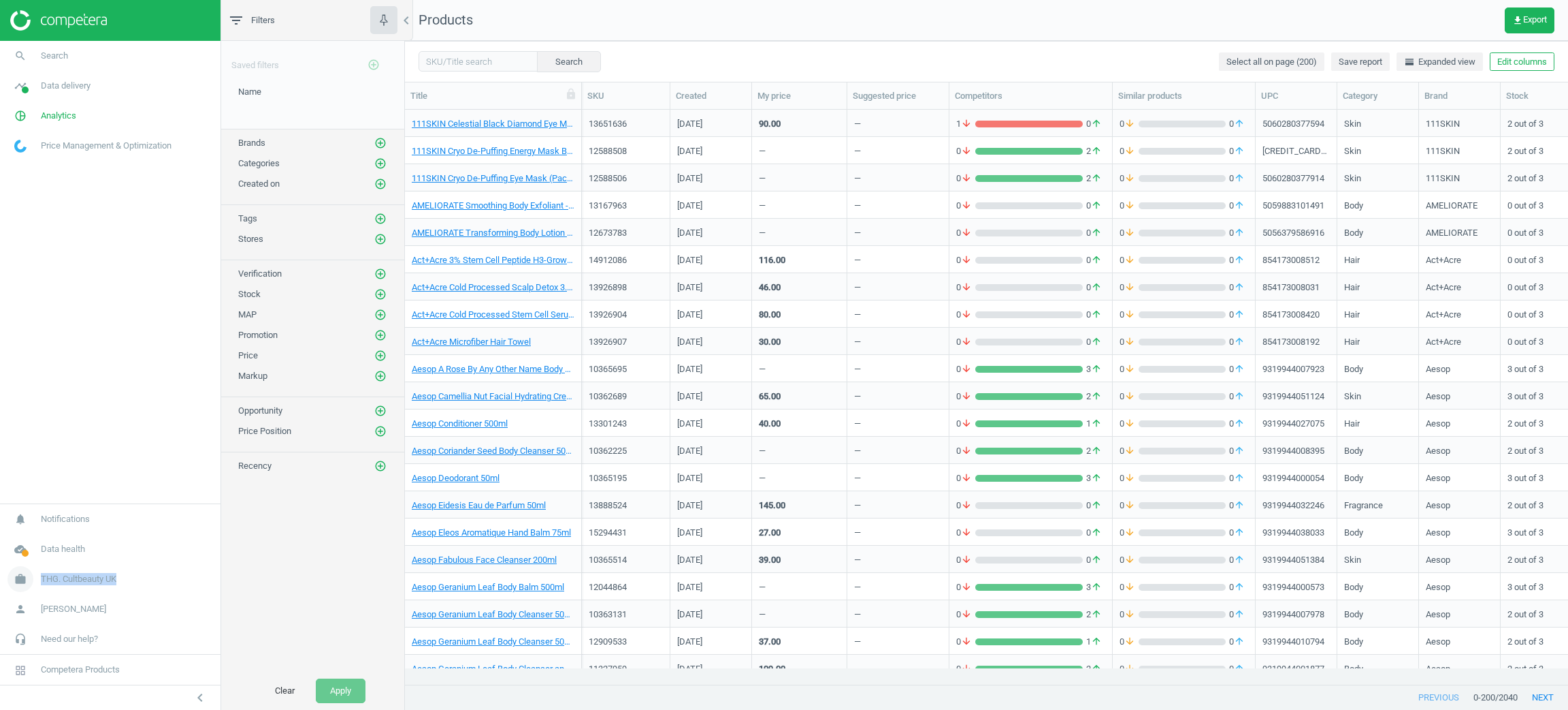
drag, startPoint x: 141, startPoint y: 578, endPoint x: 40, endPoint y: 579, distance: 101.0
click at [40, 579] on link "work THG. Cultbeauty UK" at bounding box center [110, 579] width 221 height 30
copy link "THG. Cultbeauty UK"
